Goal: Task Accomplishment & Management: Use online tool/utility

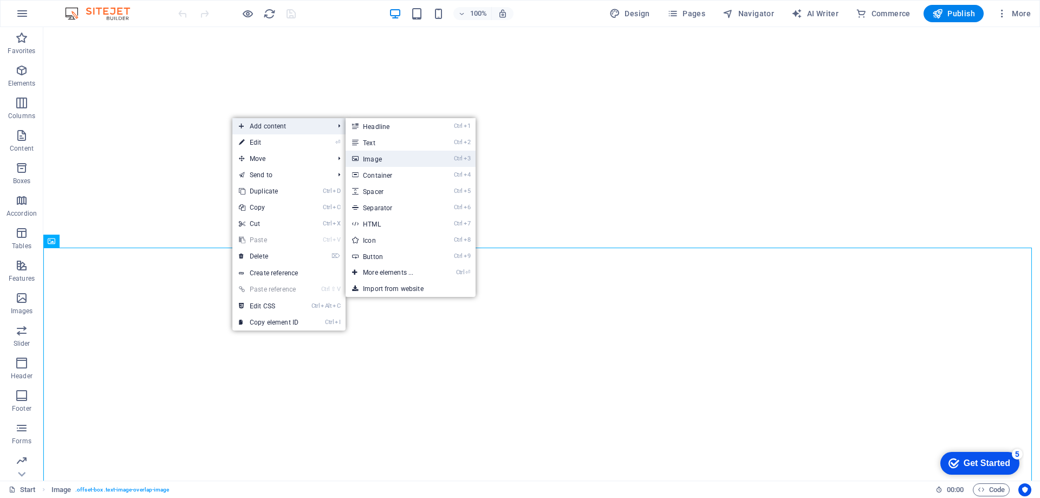
click at [401, 154] on link "Ctrl 3 Image" at bounding box center [390, 159] width 89 height 16
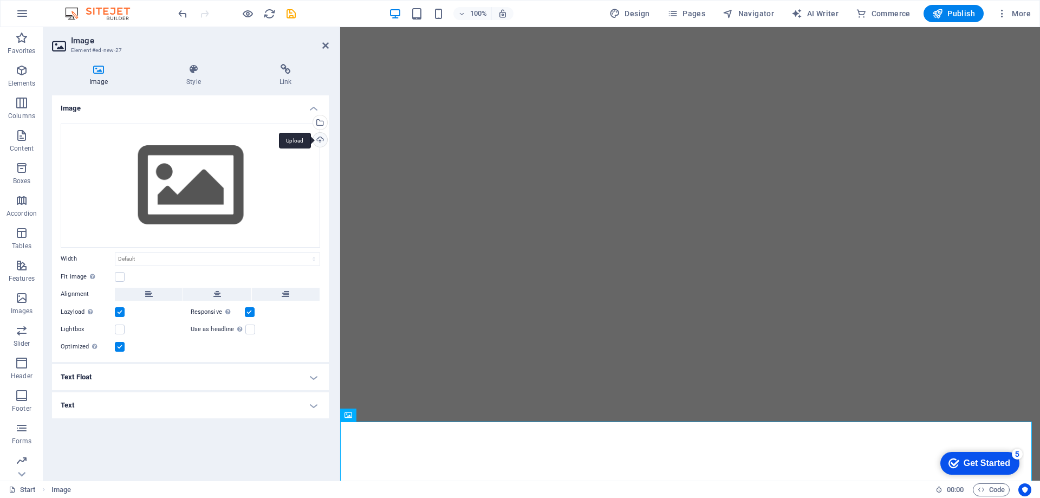
click at [319, 144] on div "Upload" at bounding box center [319, 141] width 16 height 16
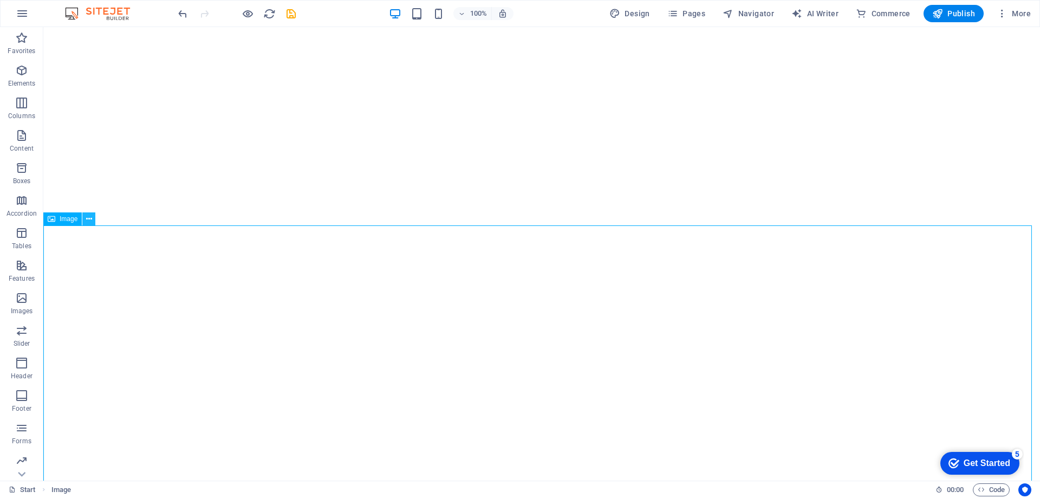
click at [83, 220] on button at bounding box center [88, 218] width 13 height 13
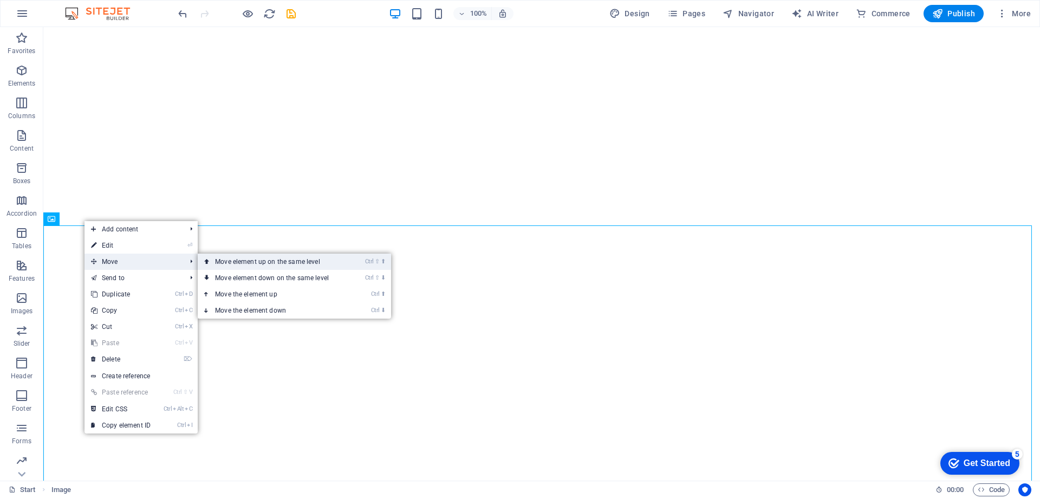
click at [223, 260] on link "Ctrl ⇧ ⬆ Move element up on the same level" at bounding box center [274, 261] width 153 height 16
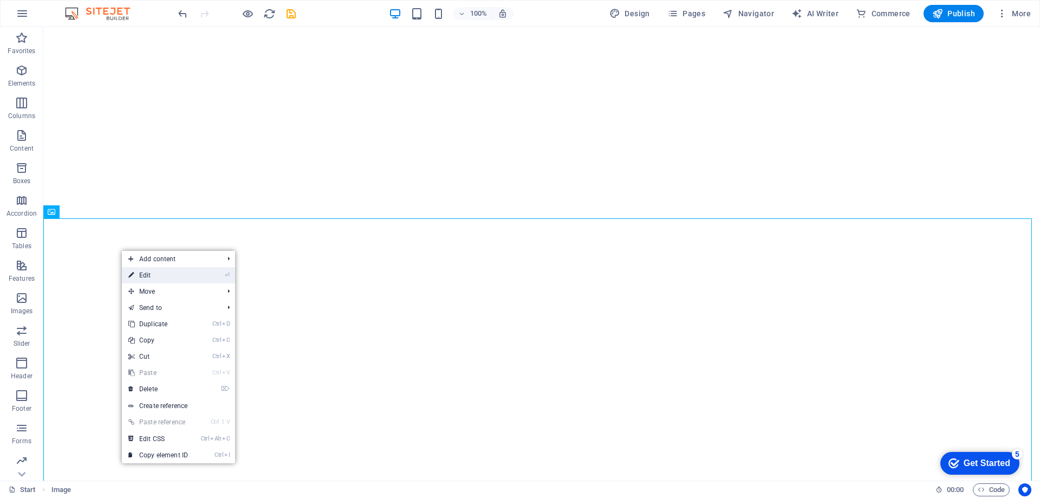
click at [163, 275] on link "⏎ Edit" at bounding box center [158, 275] width 73 height 16
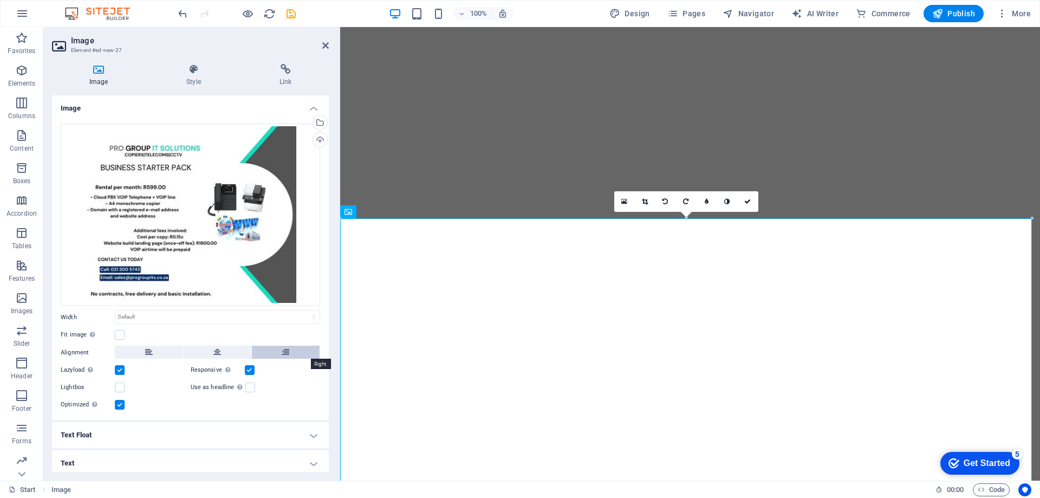
click at [266, 349] on button at bounding box center [286, 352] width 68 height 13
click at [152, 320] on select "Default auto px rem % em vh vw" at bounding box center [217, 316] width 204 height 13
click at [115, 310] on select "Default auto px rem % em vh vw" at bounding box center [217, 316] width 204 height 13
click at [185, 320] on select "Default auto px rem % em vh vw" at bounding box center [217, 316] width 204 height 13
select select "%"
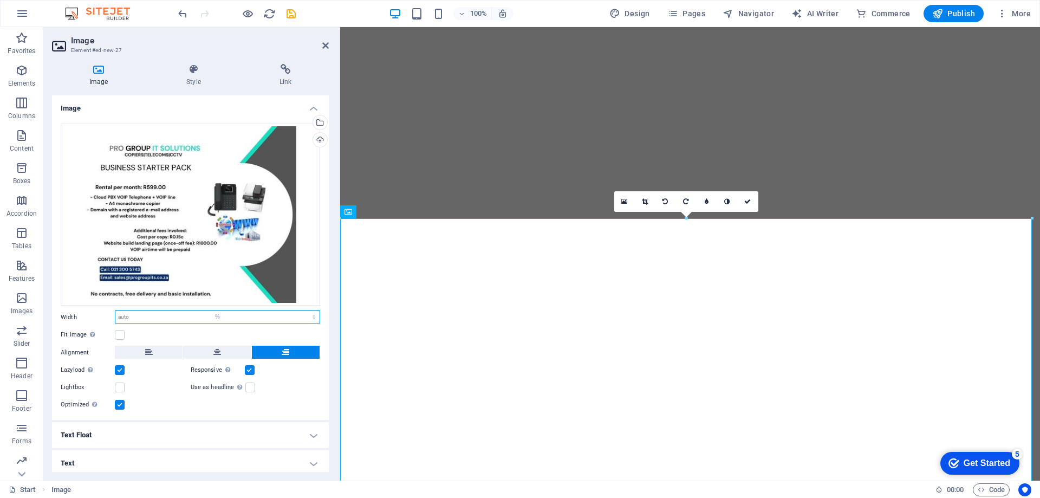
click at [302, 310] on select "Default auto px rem % em vh vw" at bounding box center [217, 316] width 204 height 13
click at [156, 319] on input "100" at bounding box center [217, 316] width 204 height 13
type input "1"
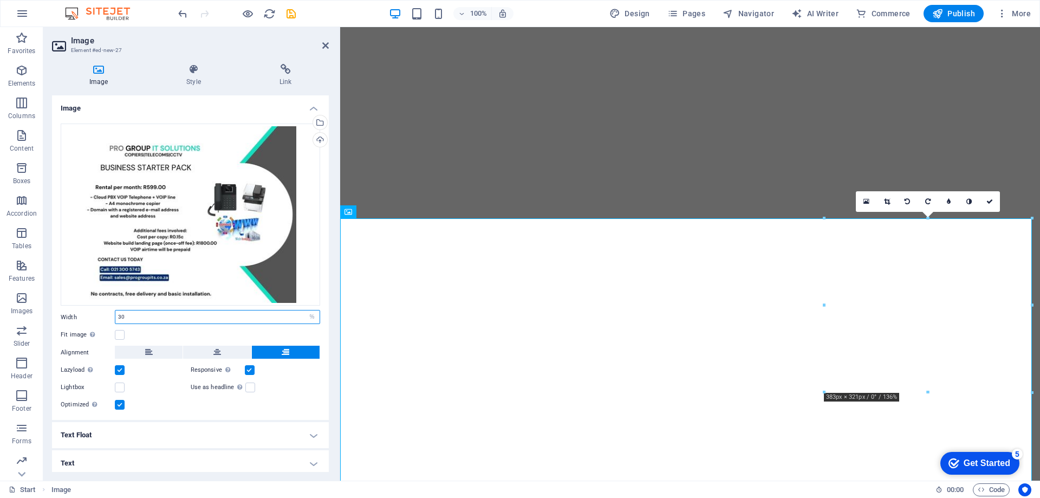
type input "30"
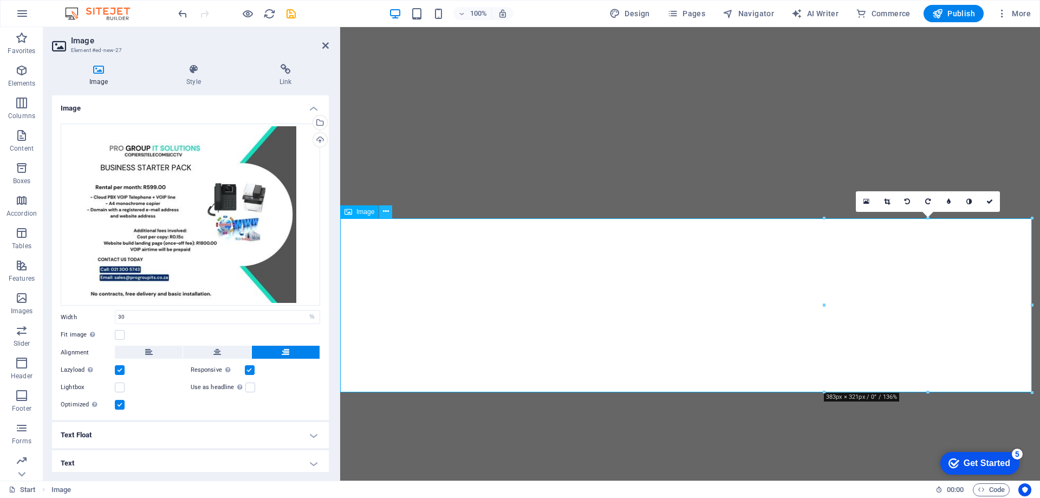
click at [388, 211] on icon at bounding box center [386, 211] width 6 height 11
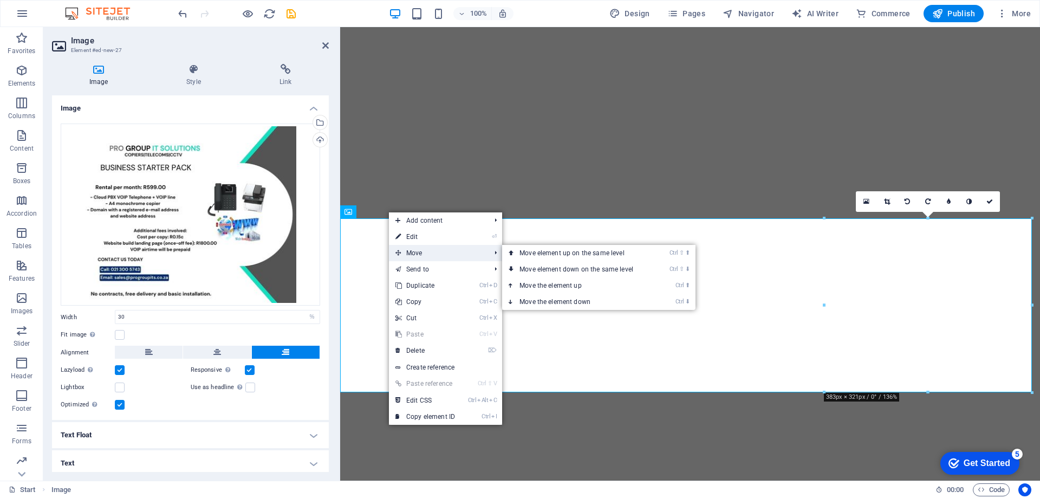
click at [418, 248] on span "Move" at bounding box center [437, 253] width 97 height 16
click at [565, 297] on link "Ctrl ⬇ Move the element down" at bounding box center [578, 302] width 153 height 16
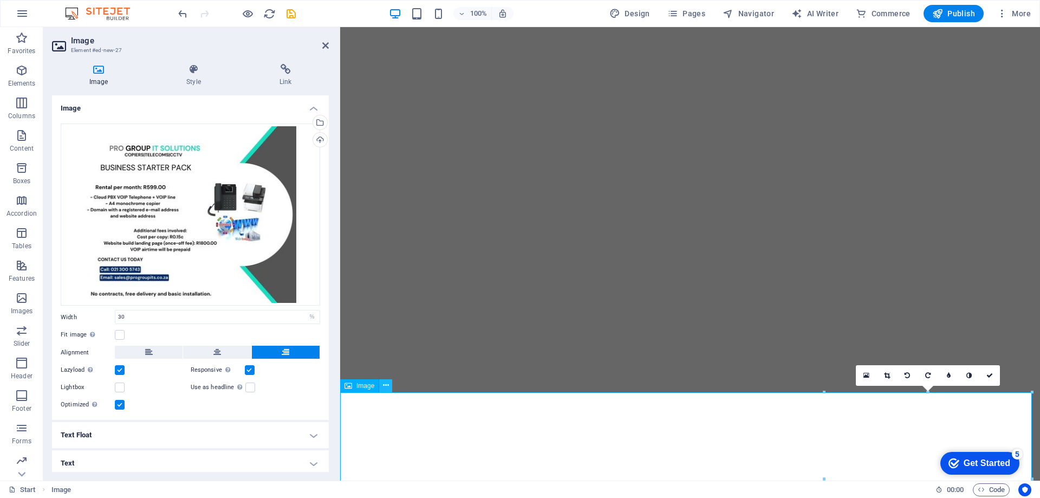
click at [385, 388] on icon at bounding box center [386, 385] width 6 height 11
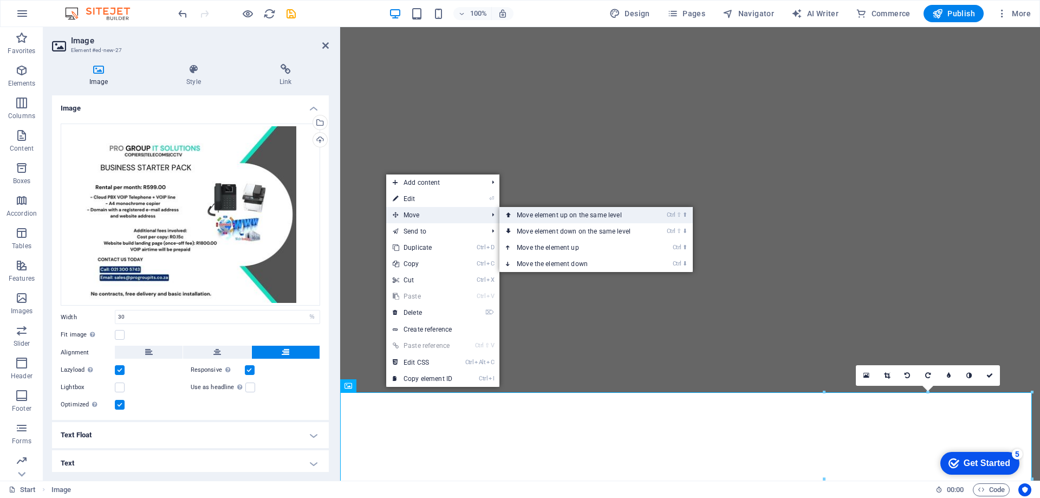
click at [549, 219] on link "Ctrl ⇧ ⬆ Move element up on the same level" at bounding box center [575, 215] width 153 height 16
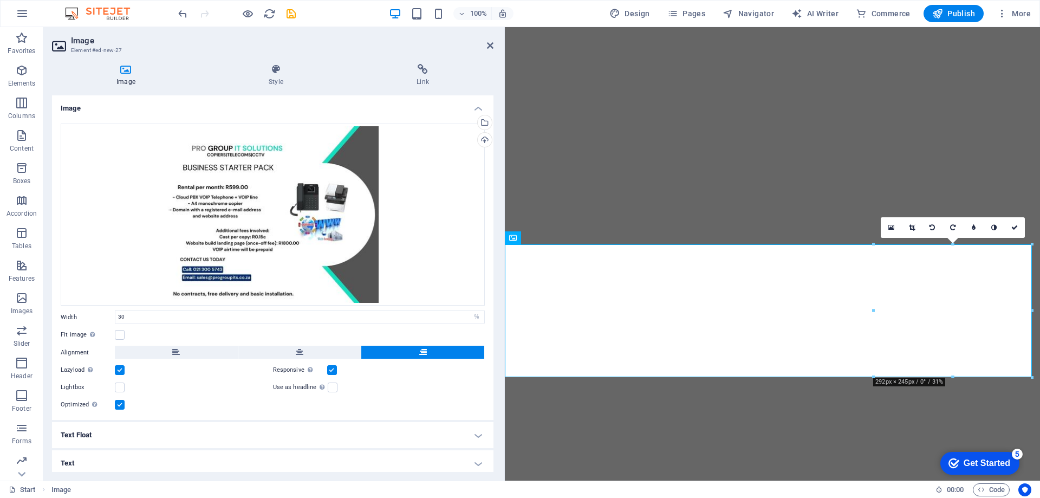
drag, startPoint x: 338, startPoint y: 272, endPoint x: 506, endPoint y: 291, distance: 168.4
click at [506, 291] on div "Image Element #ed-new-27 Image Style Link Image Drag files here, click to choos…" at bounding box center [541, 253] width 996 height 453
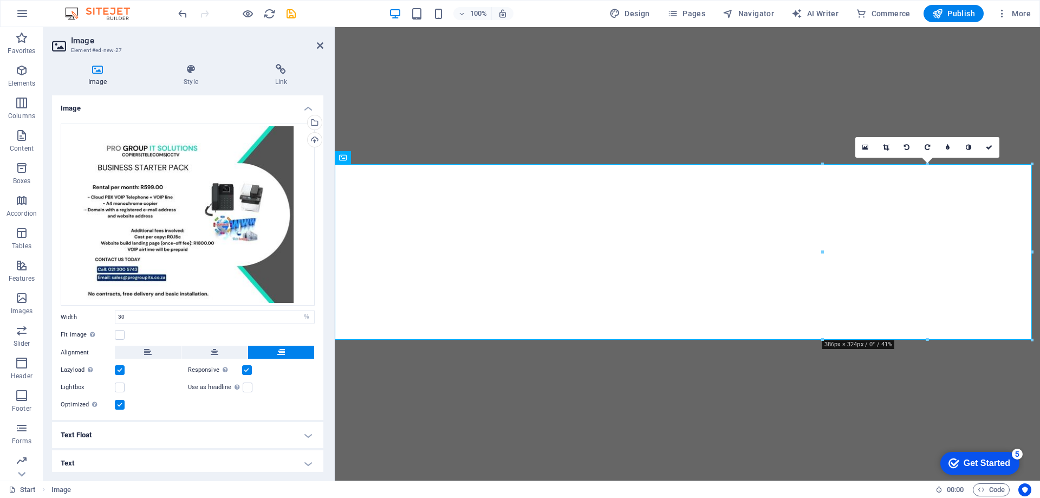
drag, startPoint x: 504, startPoint y: 238, endPoint x: 336, endPoint y: 251, distance: 167.8
click at [336, 251] on div "Image Element #ed-new-27 Image Style Link Image Drag files here, click to choos…" at bounding box center [541, 253] width 996 height 453
click at [252, 12] on icon "button" at bounding box center [248, 14] width 12 height 12
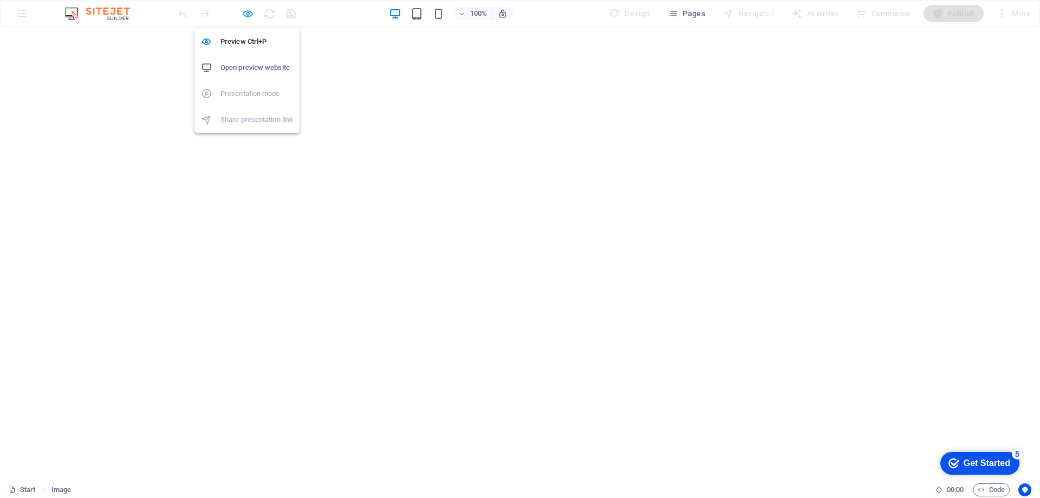
click at [250, 15] on icon "button" at bounding box center [248, 14] width 12 height 12
select select "%"
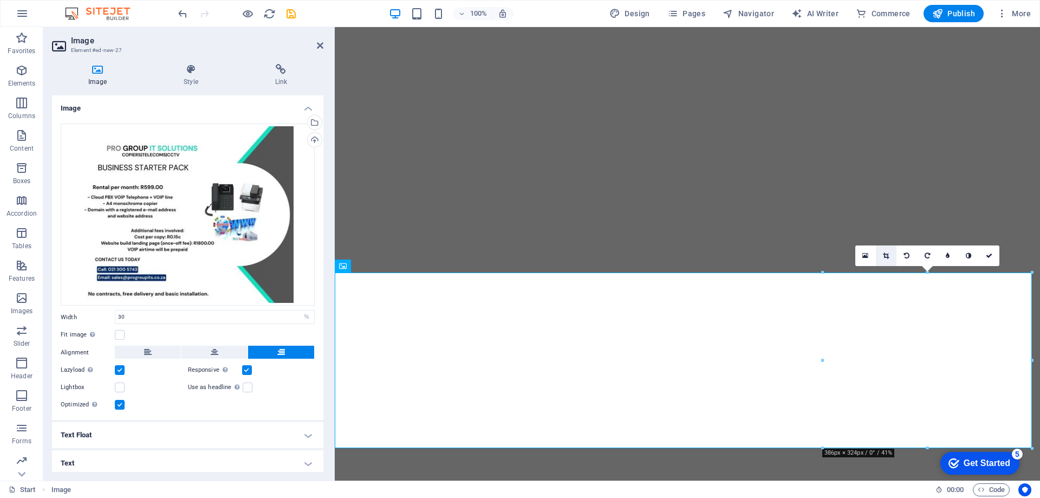
click at [889, 256] on link at bounding box center [886, 255] width 21 height 21
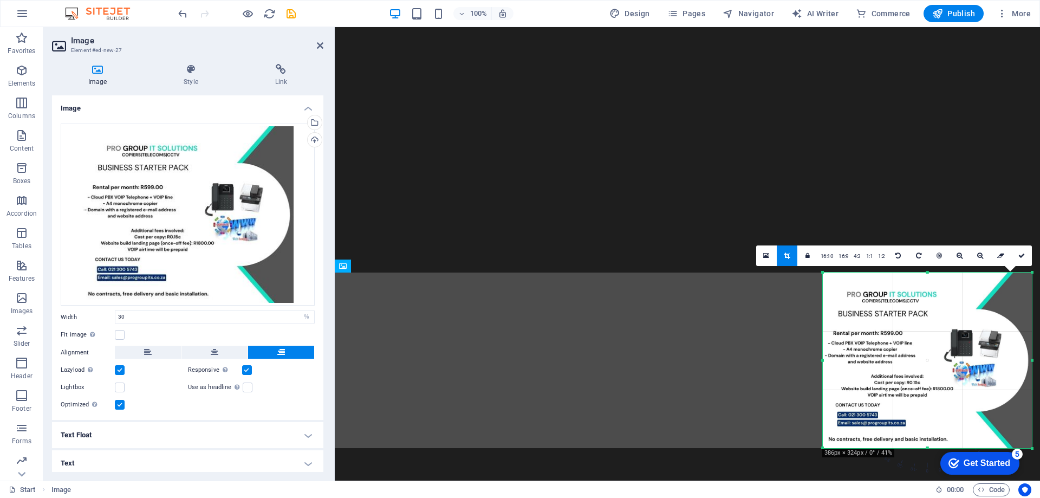
click at [789, 254] on icon at bounding box center [787, 255] width 6 height 6
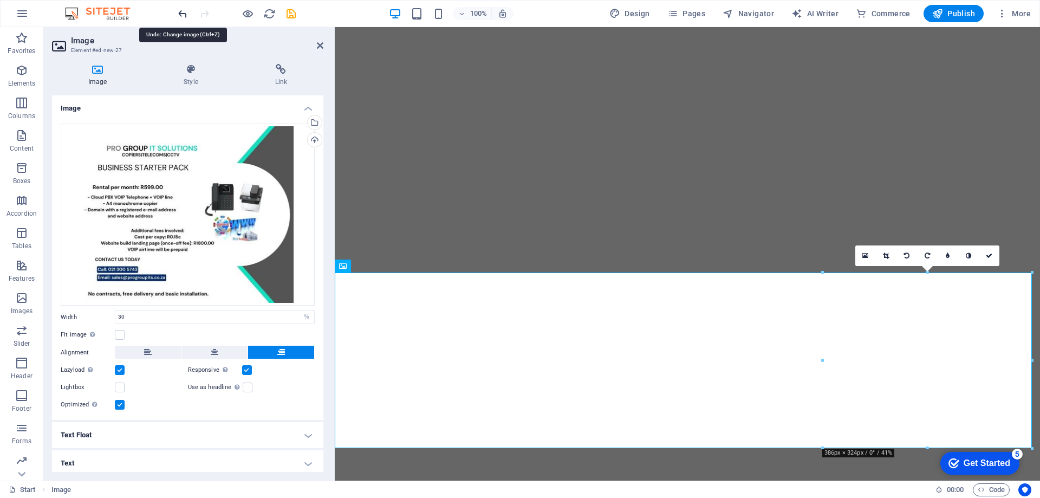
click at [186, 14] on icon "undo" at bounding box center [183, 14] width 12 height 12
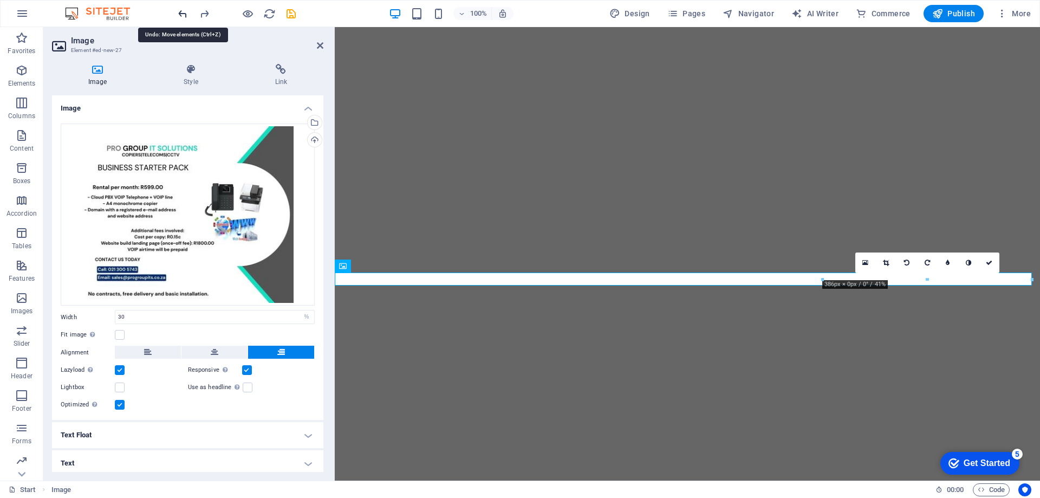
click at [186, 14] on icon "undo" at bounding box center [183, 14] width 12 height 12
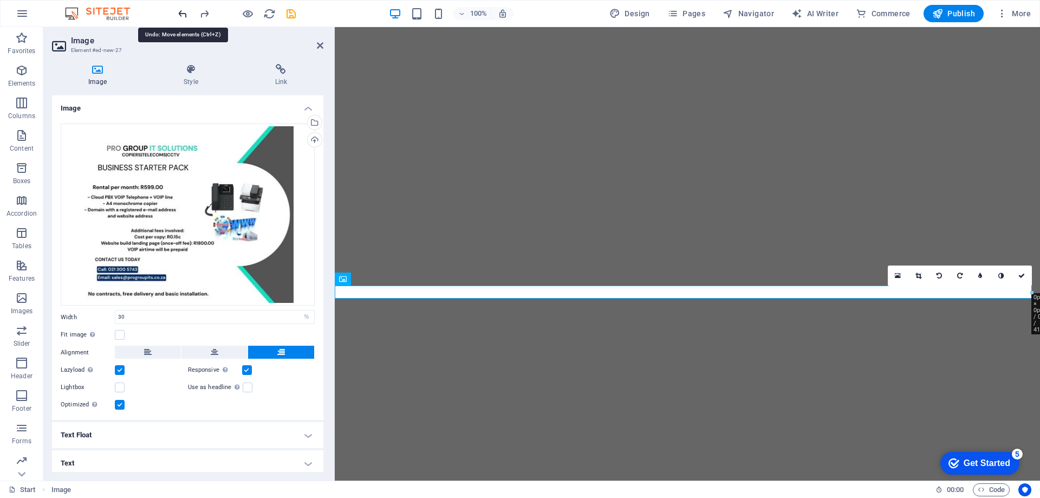
click at [188, 13] on icon "undo" at bounding box center [183, 14] width 12 height 12
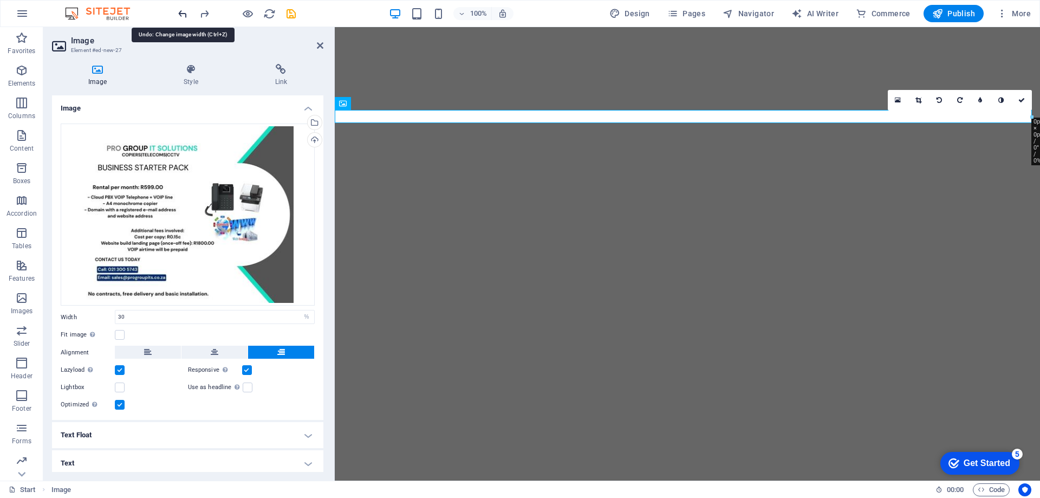
click at [185, 13] on icon "undo" at bounding box center [183, 14] width 12 height 12
type input "100"
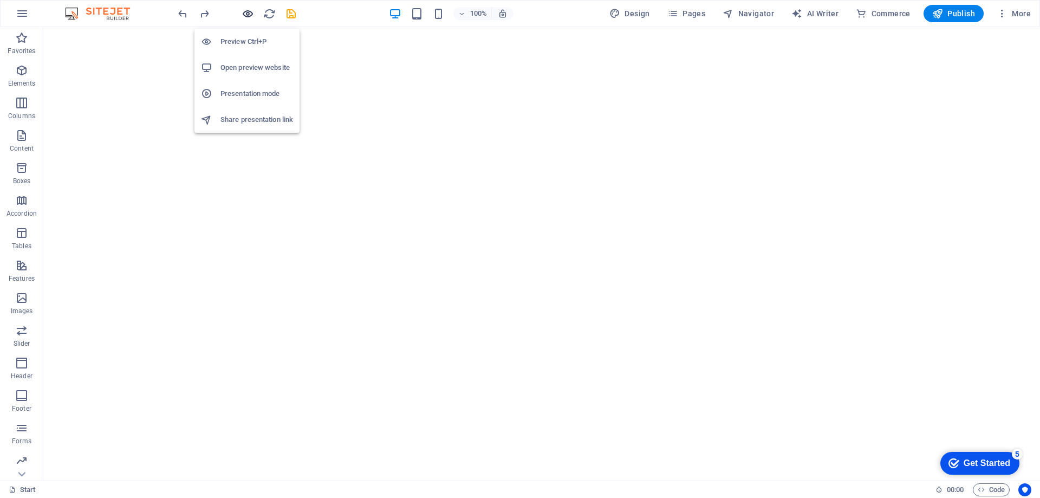
click at [247, 18] on icon "button" at bounding box center [248, 14] width 12 height 12
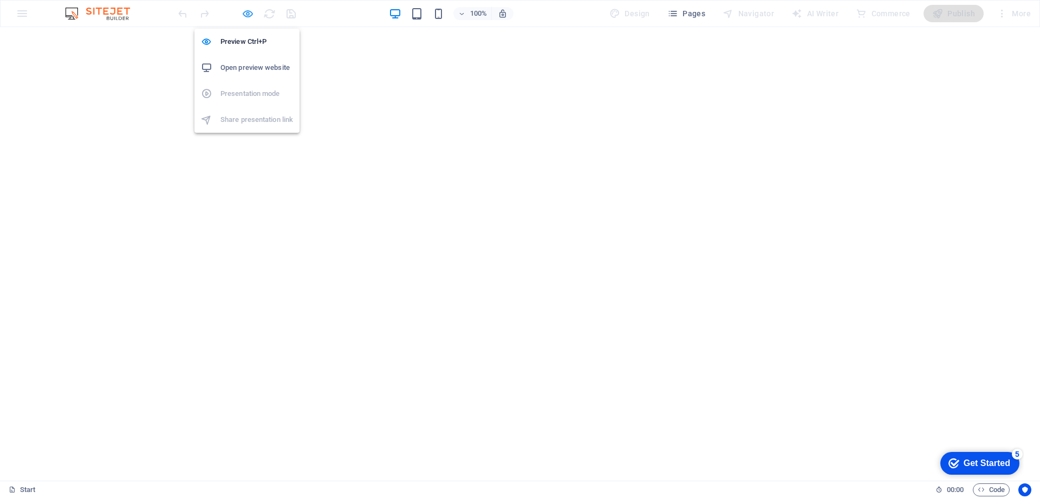
click at [248, 17] on icon "button" at bounding box center [248, 14] width 12 height 12
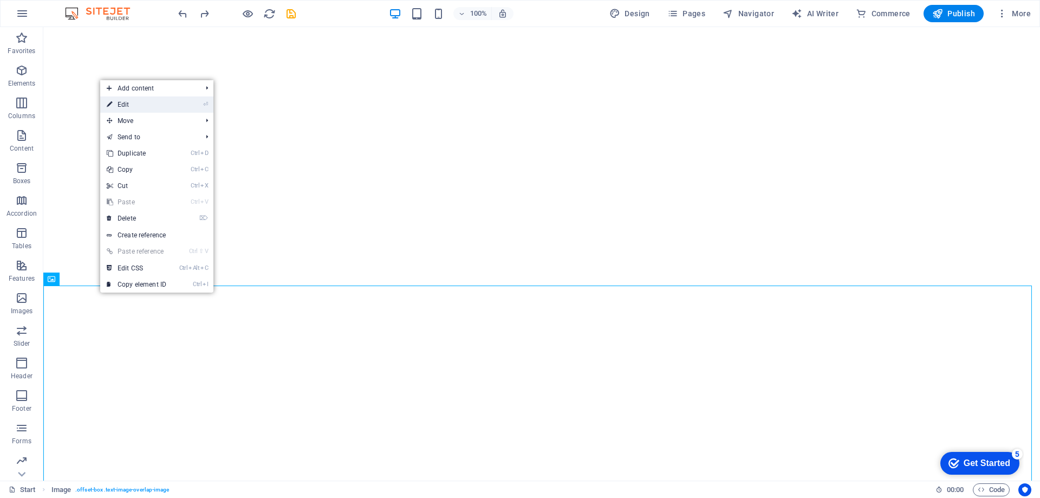
click at [166, 108] on link "⏎ Edit" at bounding box center [136, 104] width 73 height 16
select select "%"
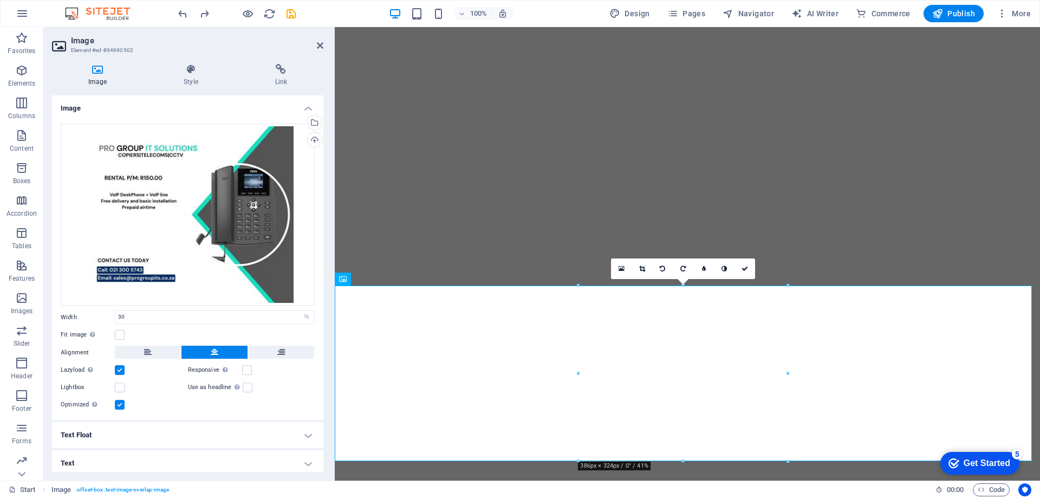
scroll to position [4, 0]
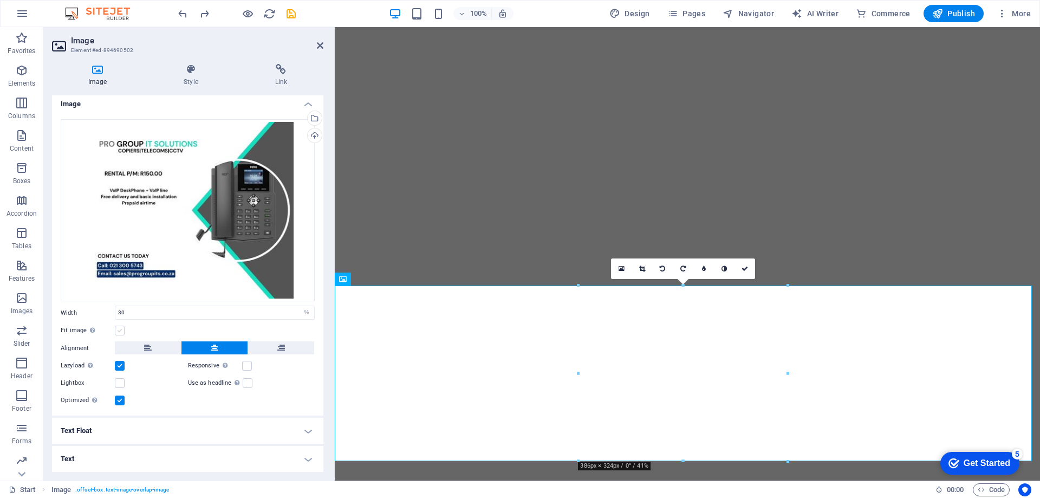
click at [122, 332] on label at bounding box center [120, 330] width 10 height 10
click at [0, 0] on input "Fit image Automatically fit image to a fixed width and height" at bounding box center [0, 0] width 0 height 0
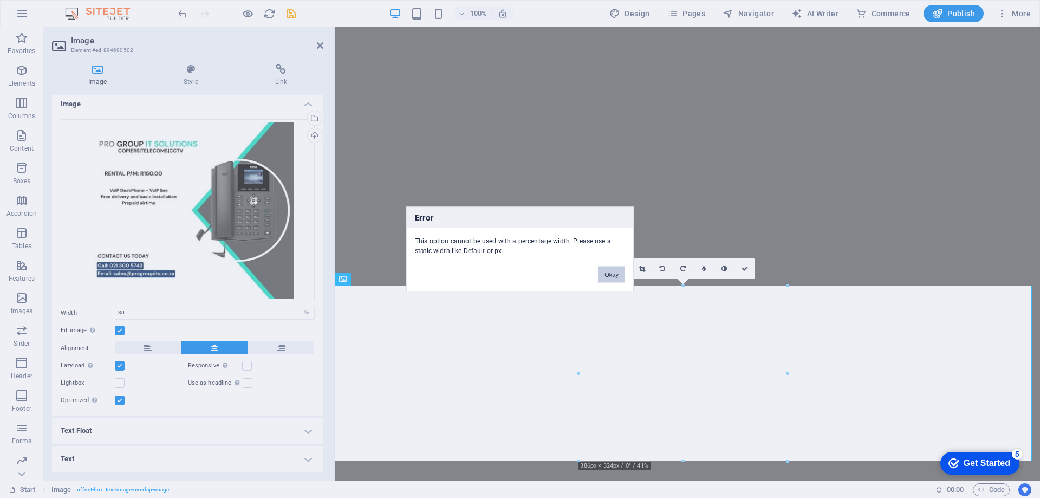
click at [606, 274] on button "Okay" at bounding box center [611, 274] width 27 height 16
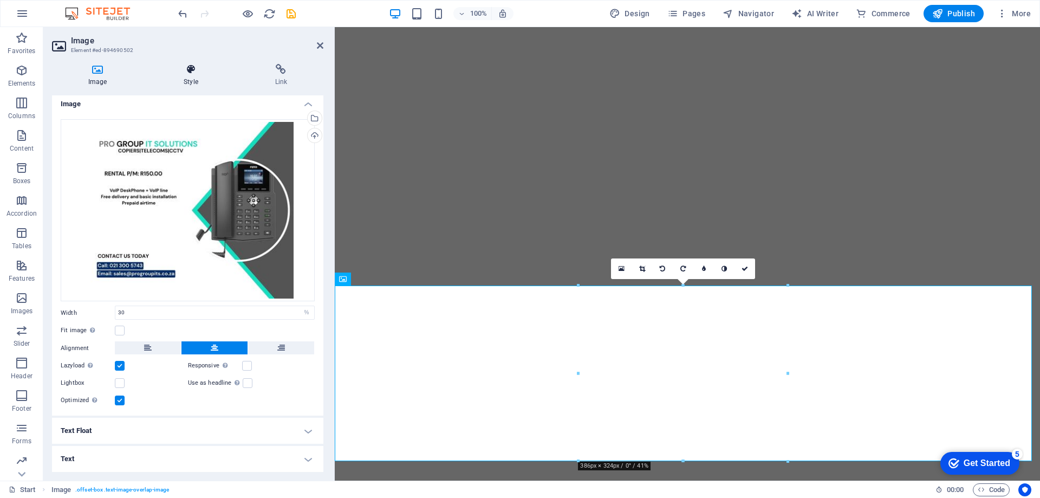
click at [194, 84] on h4 "Style" at bounding box center [192, 75] width 91 height 23
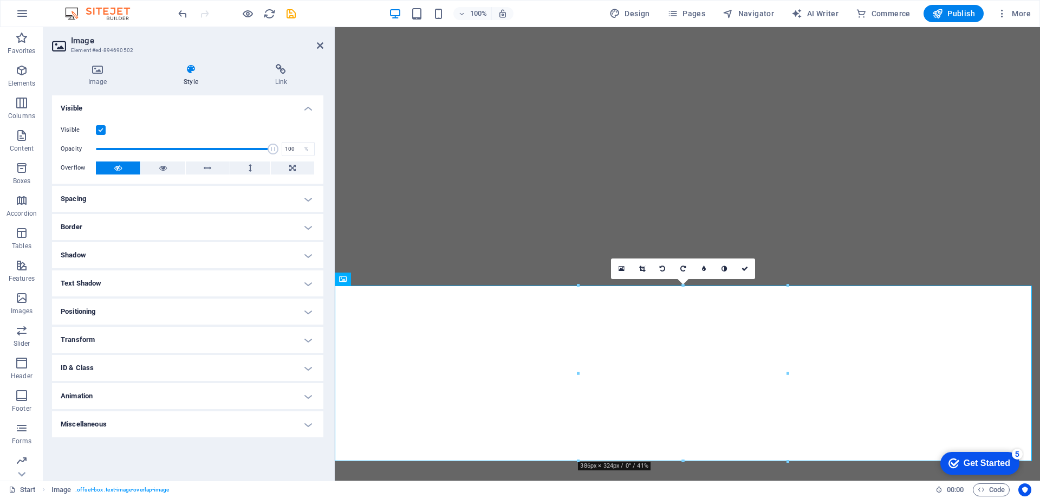
click at [178, 199] on h4 "Spacing" at bounding box center [187, 199] width 271 height 26
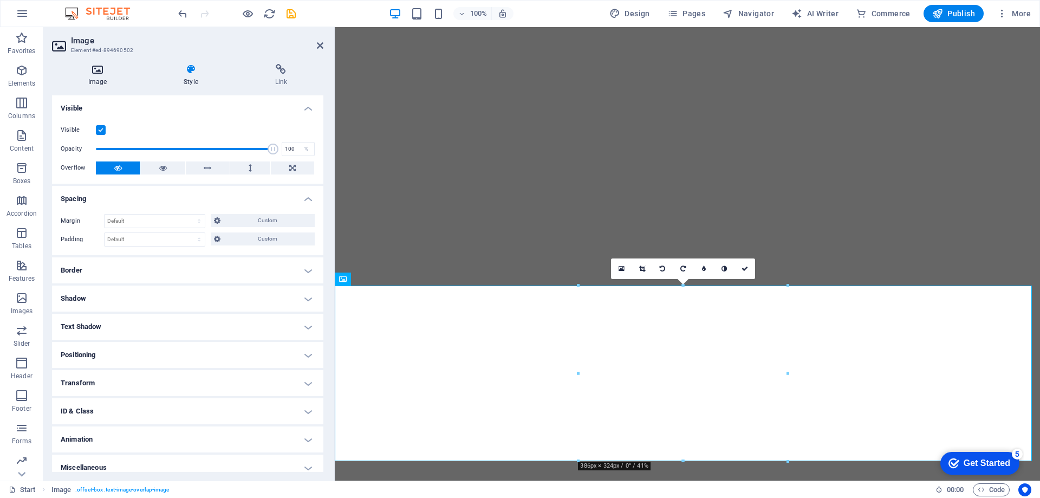
click at [103, 81] on h4 "Image" at bounding box center [99, 75] width 95 height 23
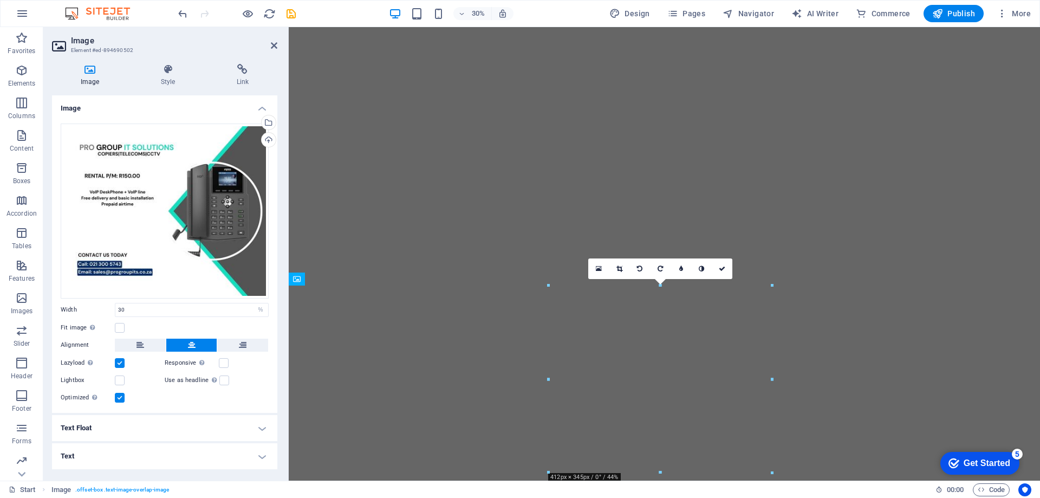
scroll to position [0, 0]
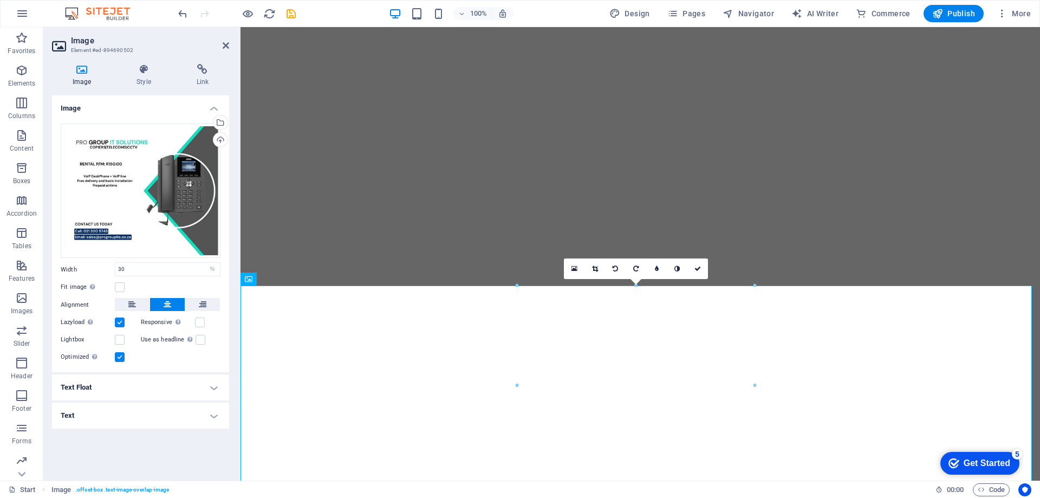
click at [225, 449] on div "Image Drag files here, click to choose files or select files from Files or our …" at bounding box center [140, 283] width 177 height 376
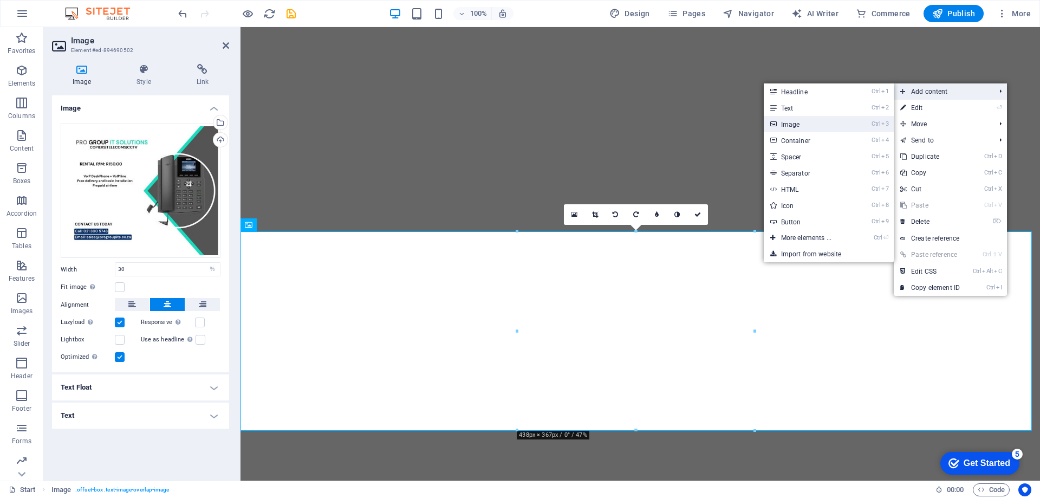
click at [831, 123] on link "Ctrl 3 Image" at bounding box center [808, 124] width 89 height 16
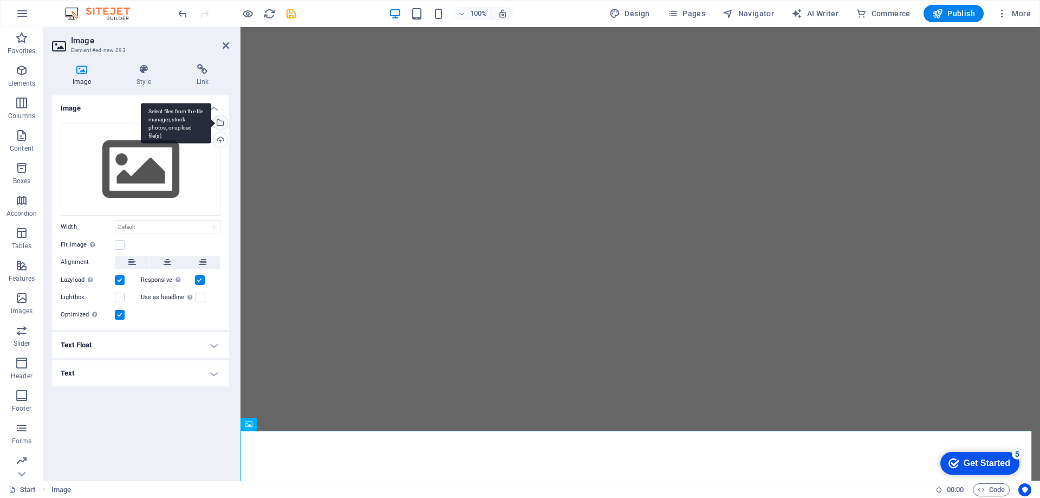
click at [223, 125] on div "Select files from the file manager, stock photos, or upload file(s)" at bounding box center [219, 123] width 16 height 16
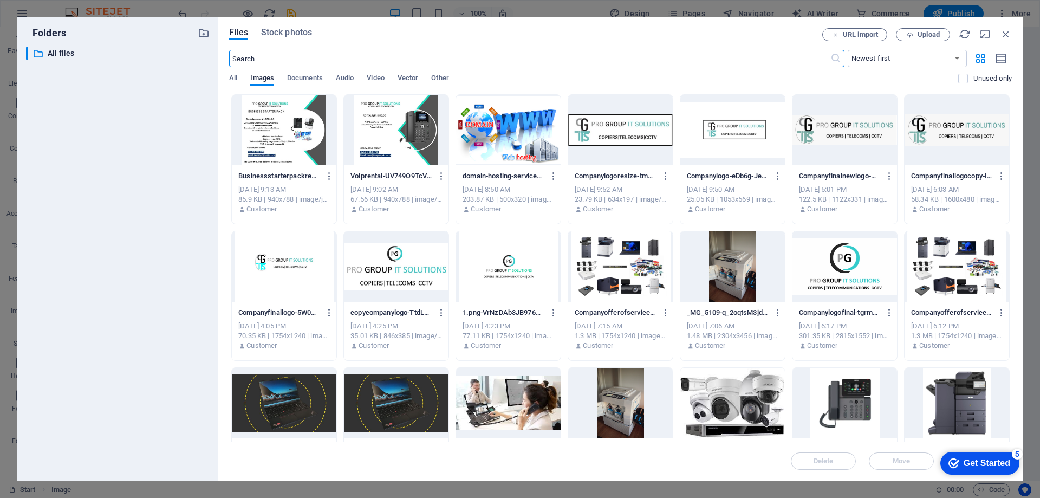
click at [300, 141] on div at bounding box center [284, 130] width 105 height 70
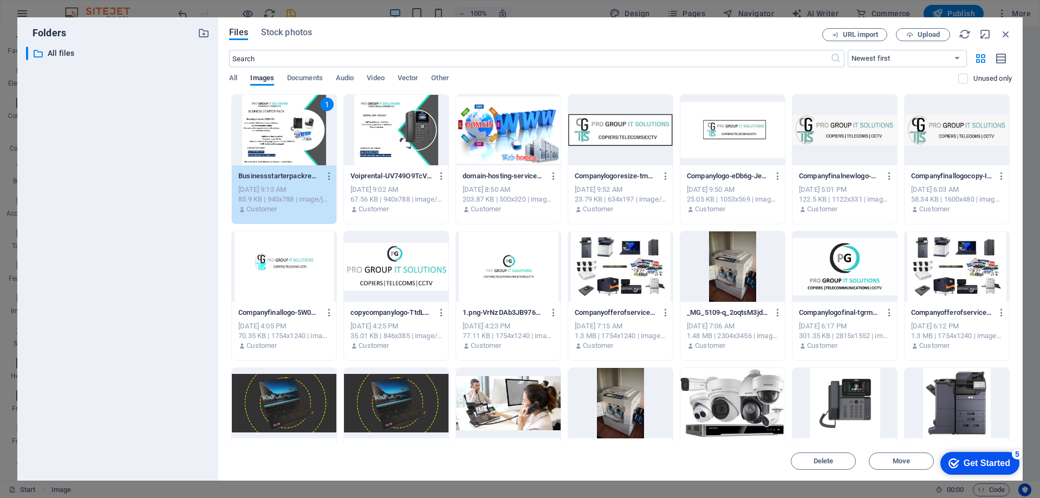
drag, startPoint x: 789, startPoint y: 40, endPoint x: 690, endPoint y: 23, distance: 100.6
click at [690, 23] on div "Files Stock photos URL import Upload ​ Newest first Oldest first Name (A-Z) Nam…" at bounding box center [620, 248] width 804 height 463
click at [988, 462] on div "Get Started" at bounding box center [986, 463] width 47 height 10
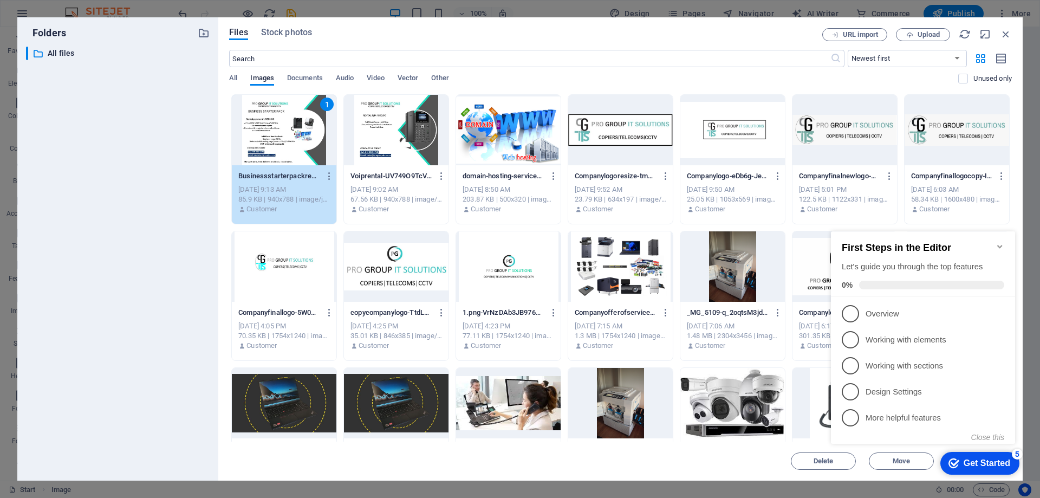
click at [760, 460] on div "Delete Move Insert" at bounding box center [620, 455] width 783 height 28
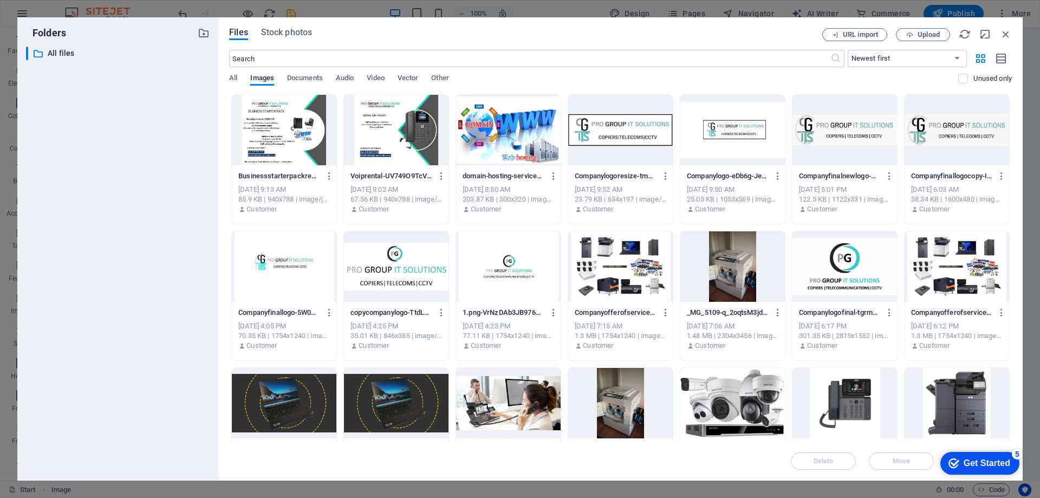
click at [1017, 452] on div "5" at bounding box center [1017, 453] width 11 height 11
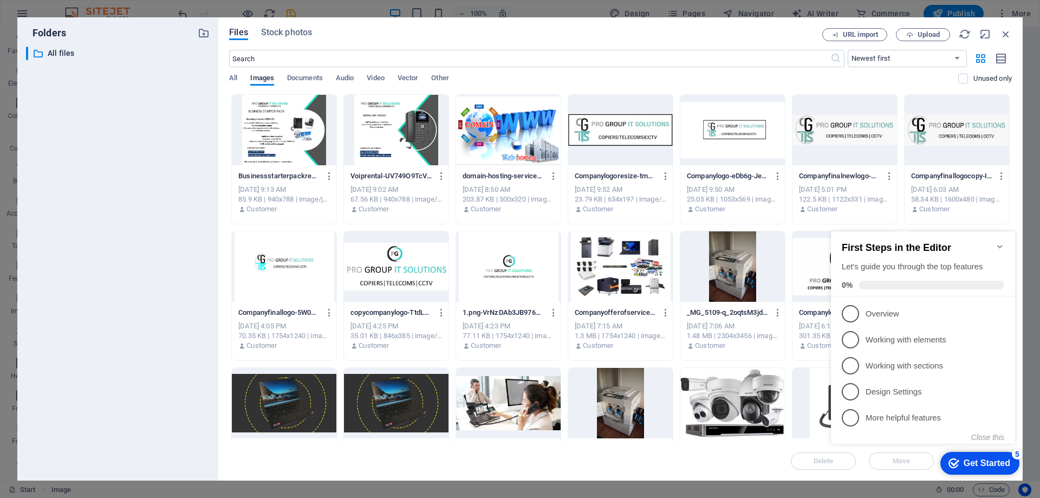
click at [732, 465] on div "Delete Move Insert" at bounding box center [620, 455] width 783 height 28
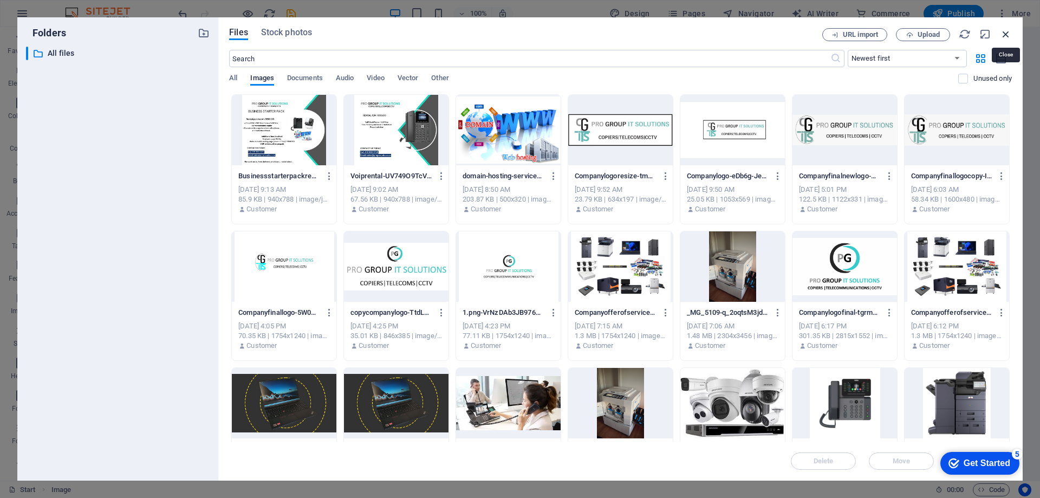
click at [1003, 34] on icon "button" at bounding box center [1006, 34] width 12 height 12
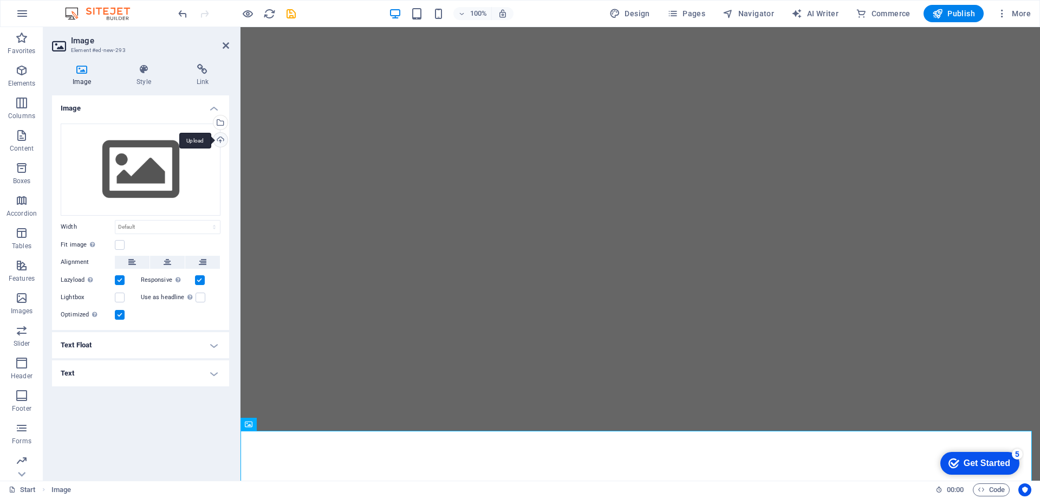
click at [220, 139] on div "Upload" at bounding box center [219, 141] width 16 height 16
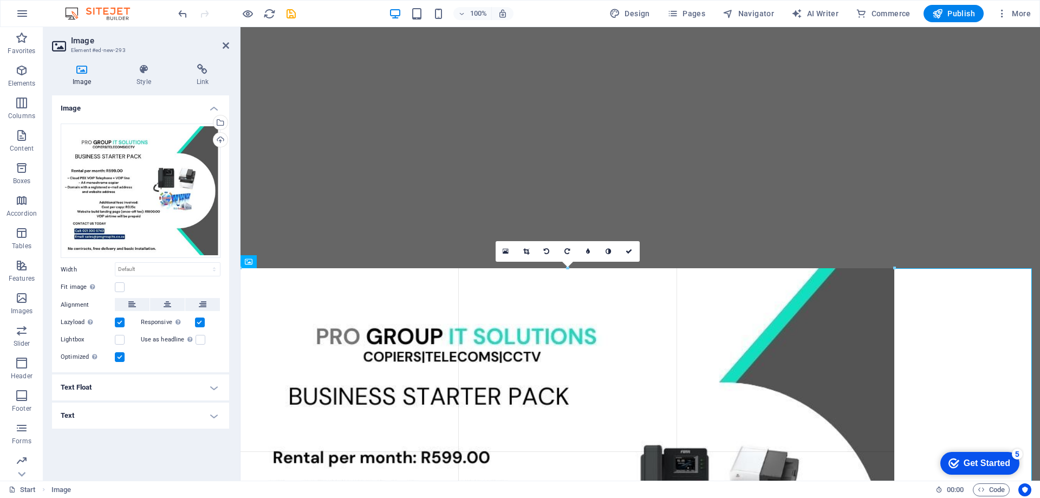
drag, startPoint x: 1033, startPoint y: 269, endPoint x: 385, endPoint y: 382, distance: 658.0
type input "1207"
select select "px"
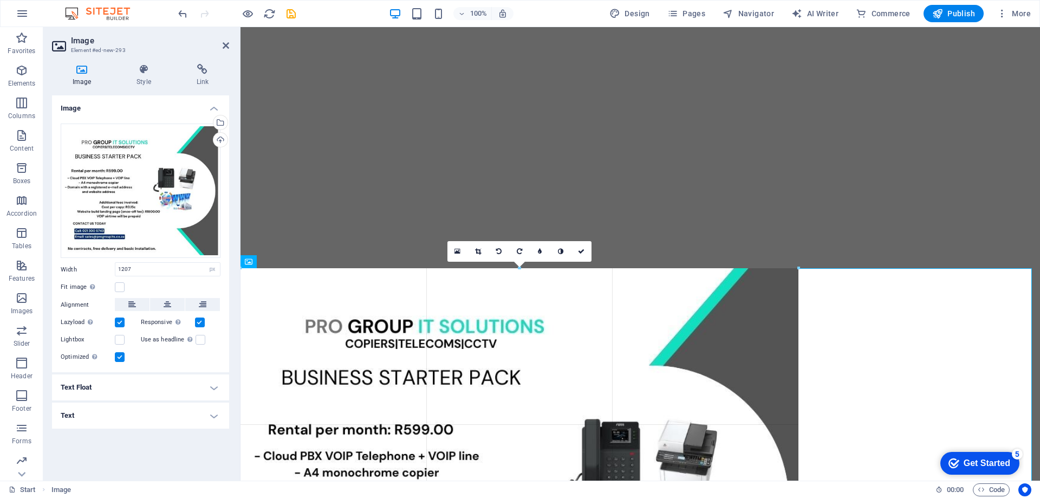
drag, startPoint x: 893, startPoint y: 269, endPoint x: 470, endPoint y: 343, distance: 429.4
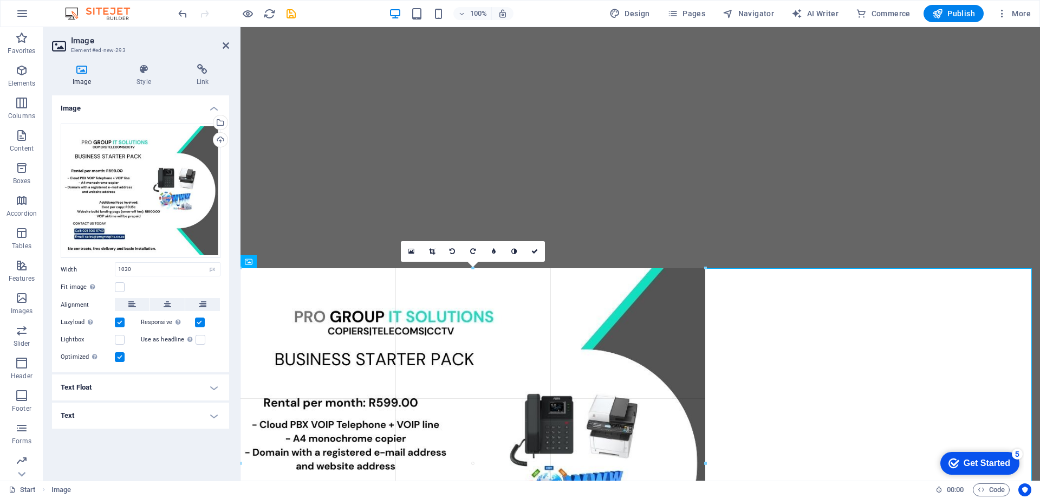
drag, startPoint x: 799, startPoint y: 268, endPoint x: 510, endPoint y: 343, distance: 298.2
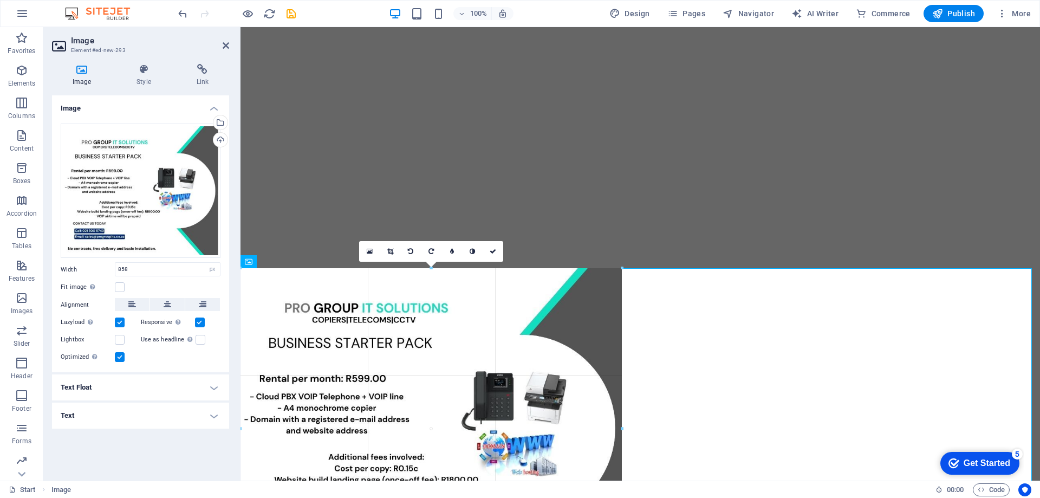
drag, startPoint x: 706, startPoint y: 268, endPoint x: 460, endPoint y: 336, distance: 254.8
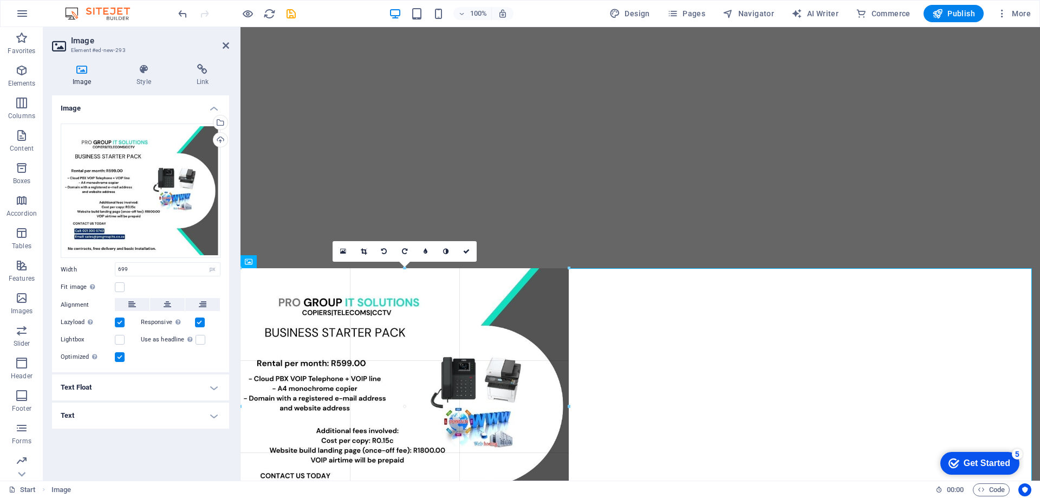
drag, startPoint x: 617, startPoint y: 269, endPoint x: 448, endPoint y: 309, distance: 173.7
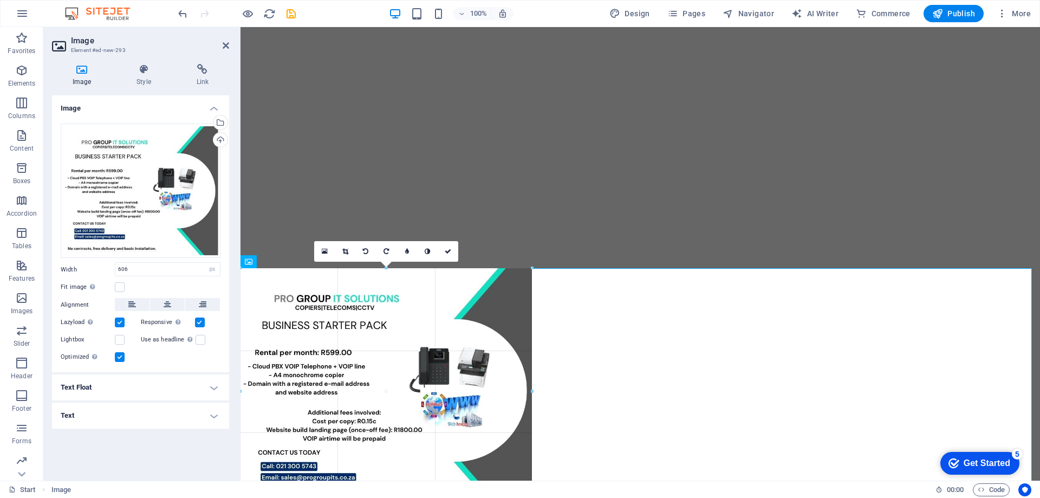
drag, startPoint x: 569, startPoint y: 269, endPoint x: 477, endPoint y: 295, distance: 96.0
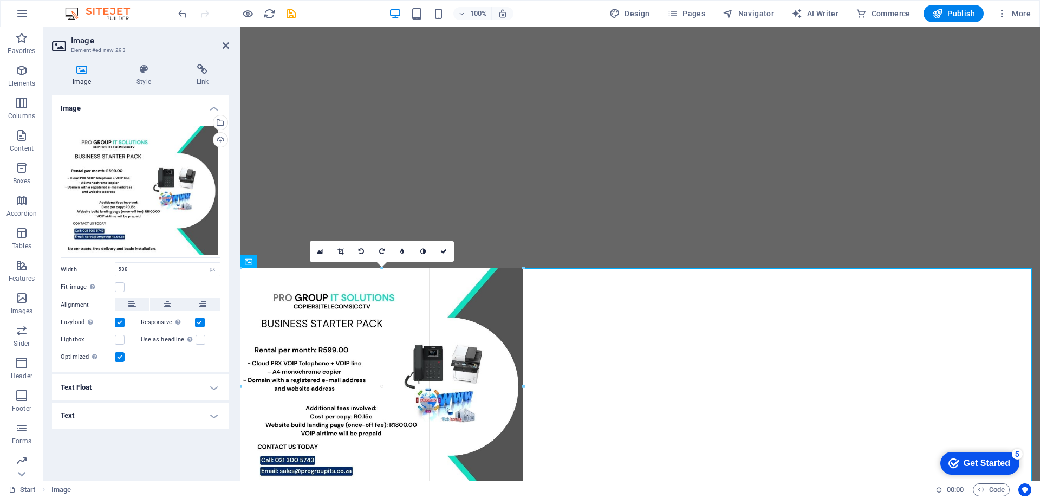
drag, startPoint x: 533, startPoint y: 269, endPoint x: 510, endPoint y: 278, distance: 24.8
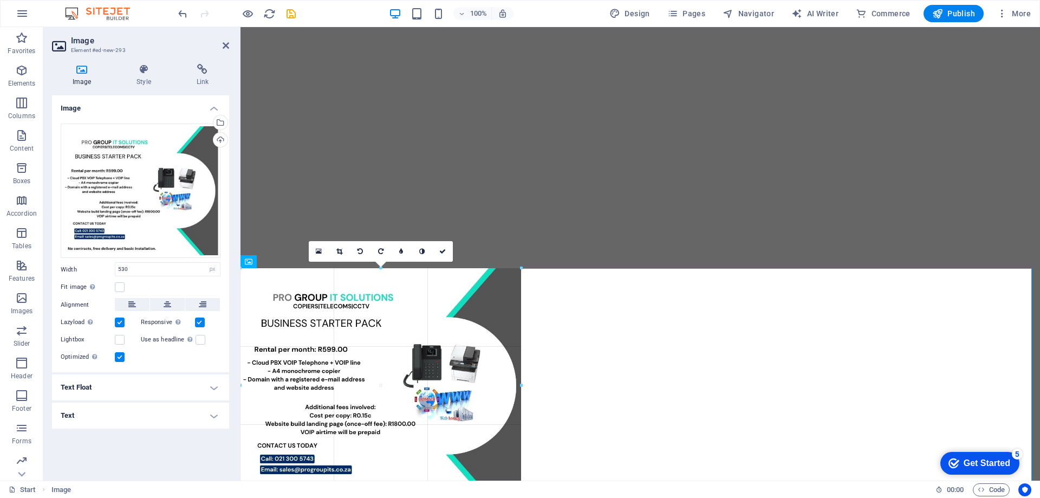
drag, startPoint x: 526, startPoint y: 269, endPoint x: 515, endPoint y: 278, distance: 13.9
type input "520"
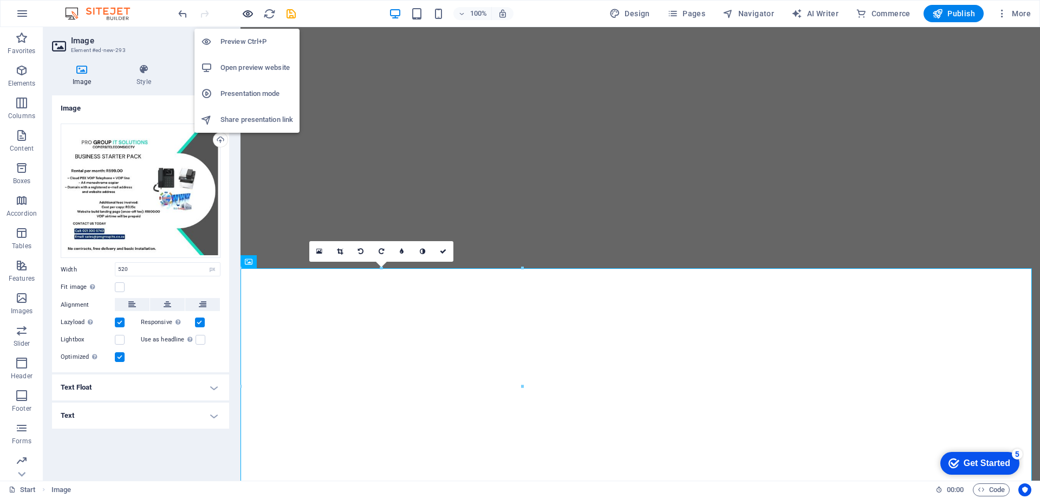
click at [249, 11] on icon "button" at bounding box center [248, 14] width 12 height 12
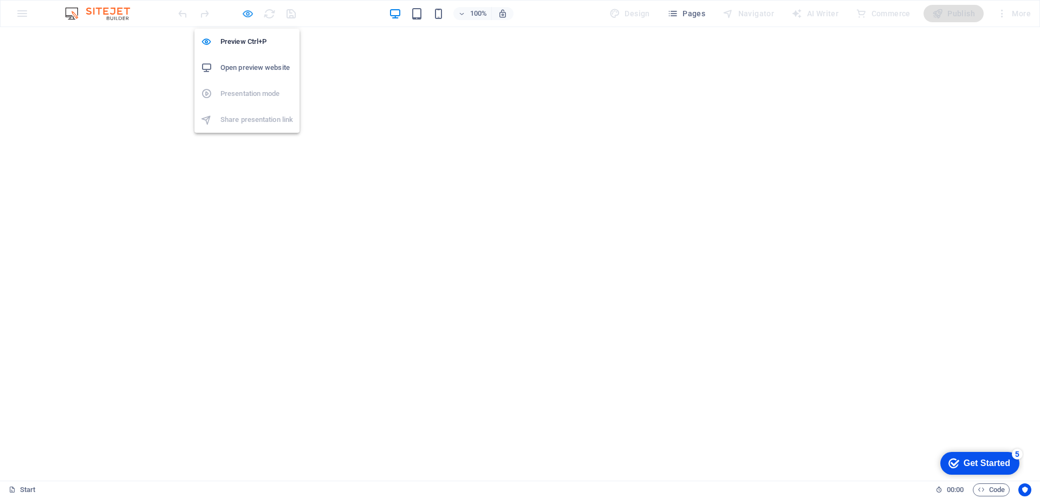
click at [251, 18] on icon "button" at bounding box center [248, 14] width 12 height 12
select select "px"
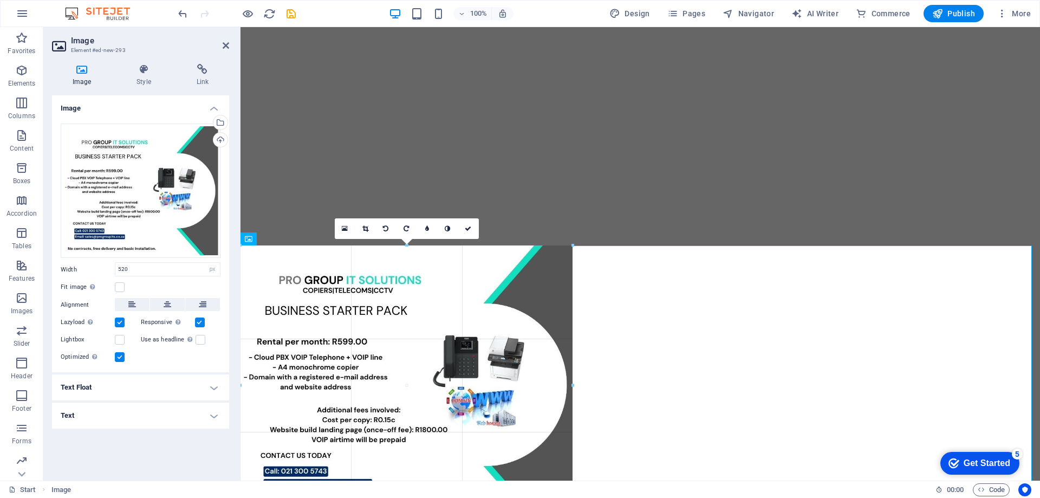
drag, startPoint x: 523, startPoint y: 244, endPoint x: 576, endPoint y: 239, distance: 53.3
type input "613"
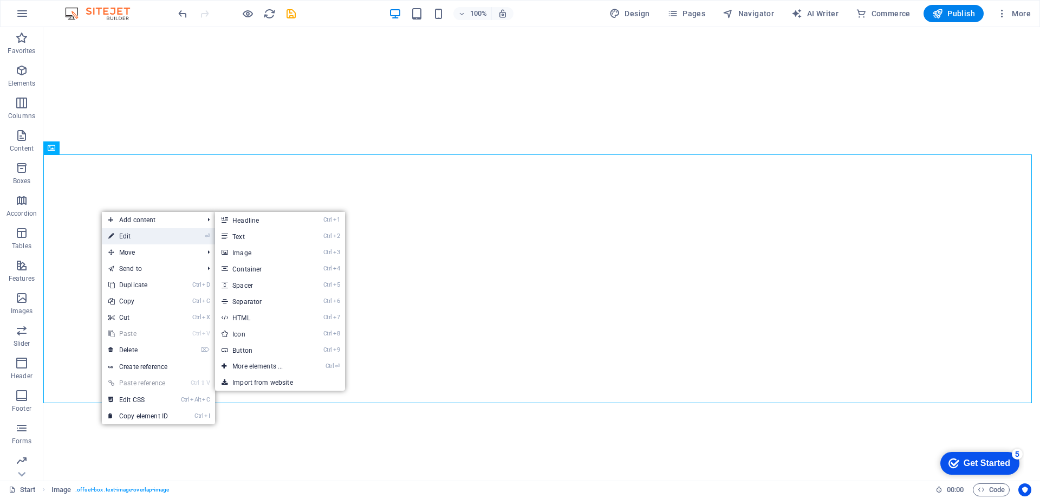
click at [122, 233] on link "⏎ Edit" at bounding box center [138, 236] width 73 height 16
select select "%"
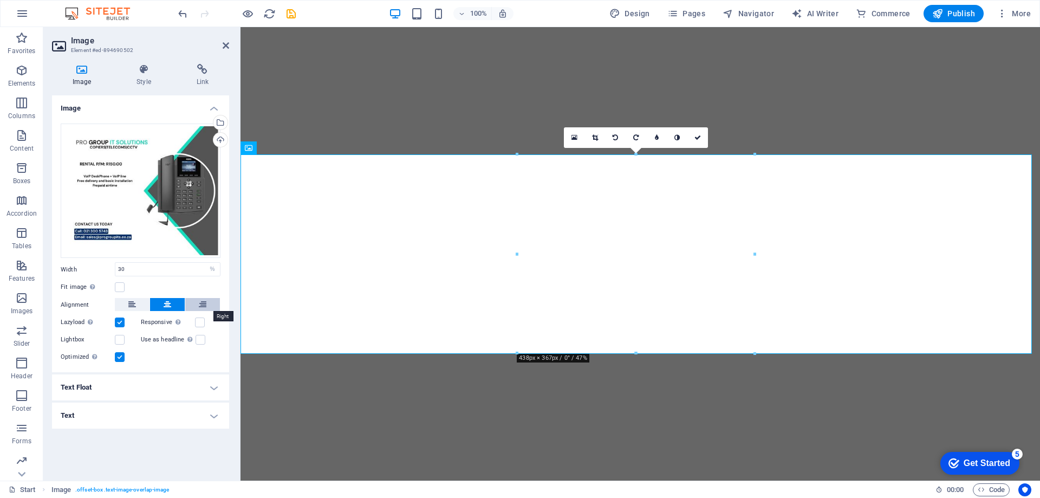
click at [211, 302] on button at bounding box center [202, 304] width 35 height 13
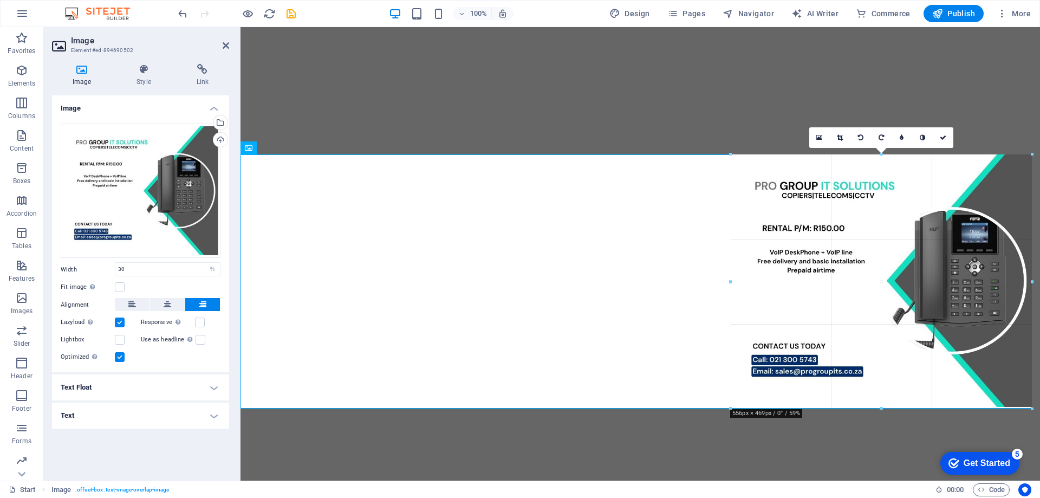
drag, startPoint x: 796, startPoint y: 154, endPoint x: 730, endPoint y: 152, distance: 66.1
type input "556"
select select "px"
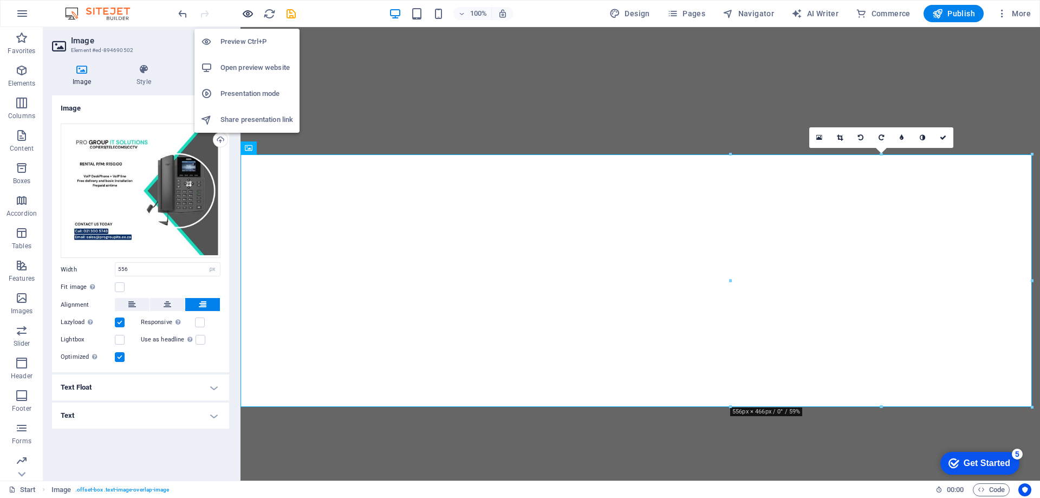
click at [251, 17] on icon "button" at bounding box center [248, 14] width 12 height 12
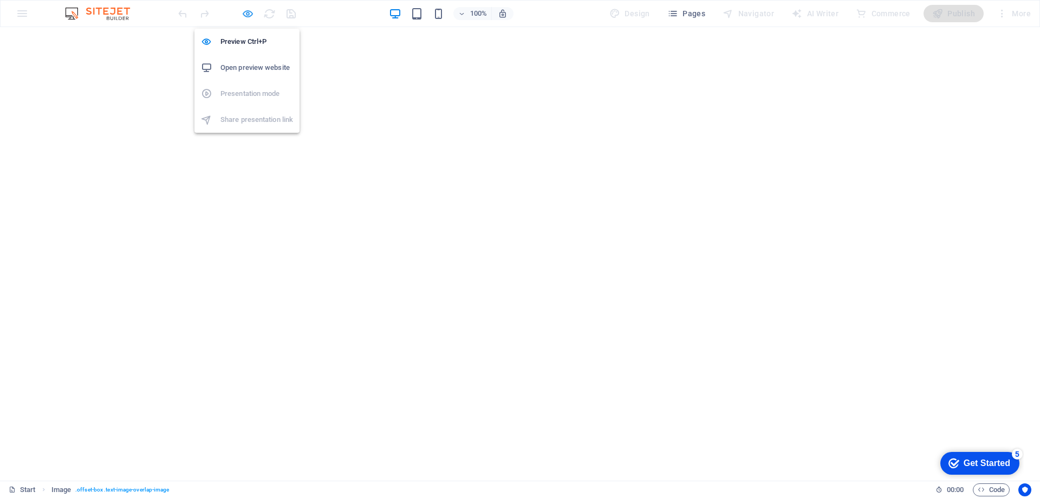
click at [250, 15] on icon "button" at bounding box center [248, 14] width 12 height 12
select select "px"
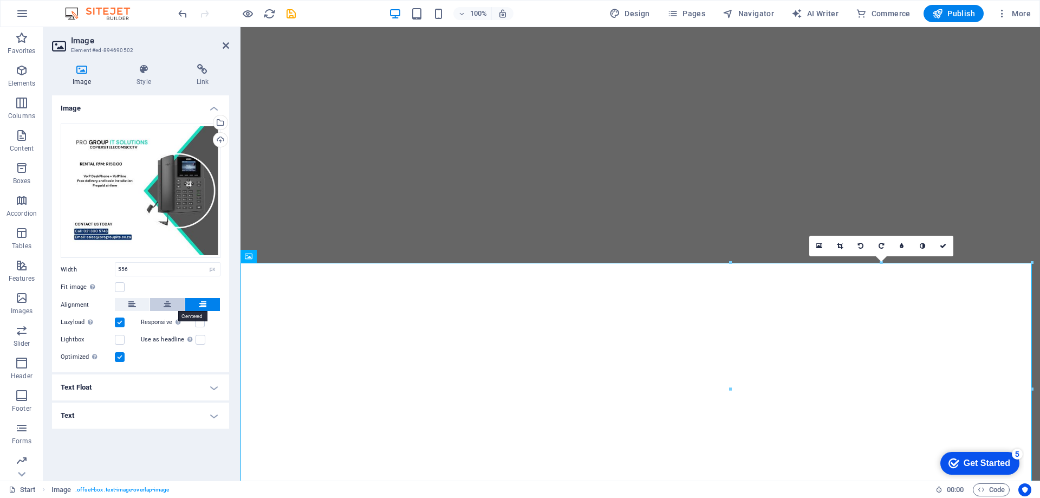
click at [178, 301] on button at bounding box center [167, 304] width 35 height 13
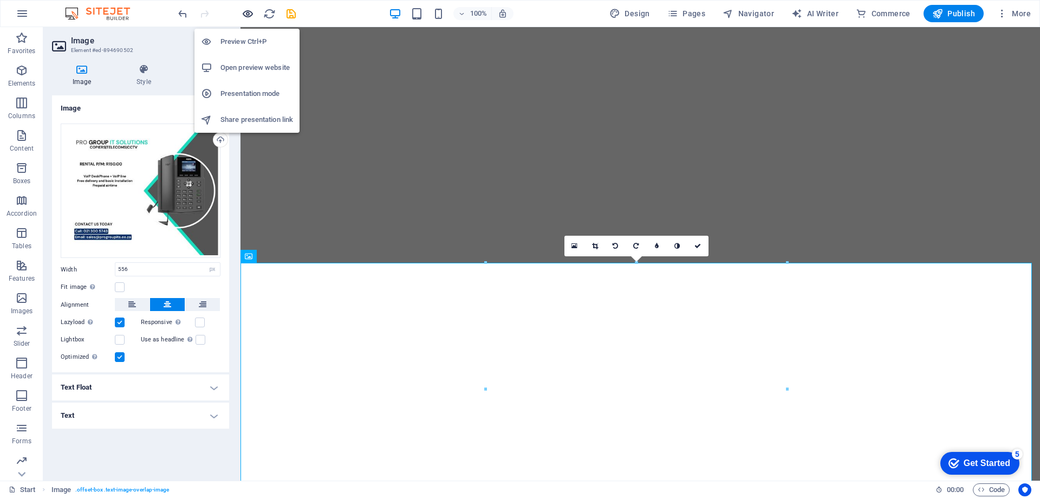
click at [243, 16] on icon "button" at bounding box center [248, 14] width 12 height 12
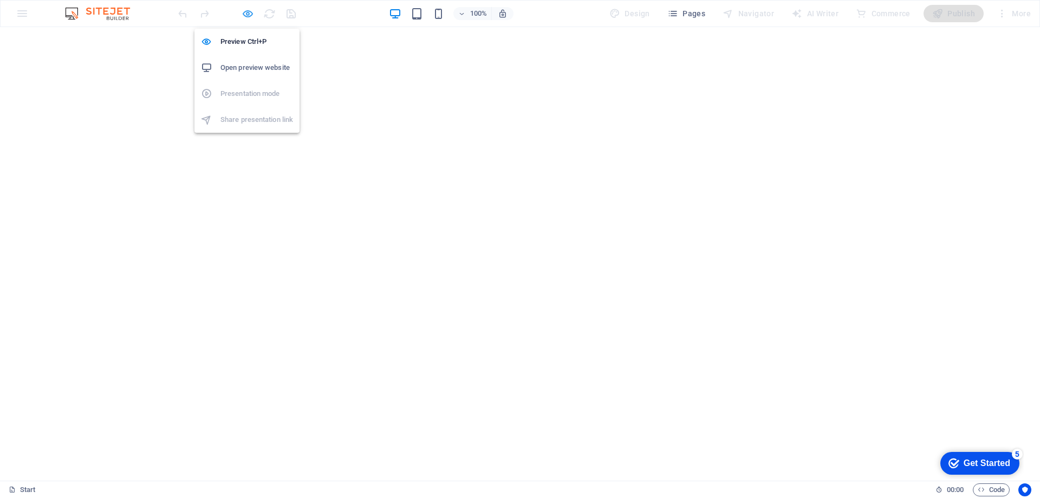
click at [250, 14] on icon "button" at bounding box center [248, 14] width 12 height 12
select select "px"
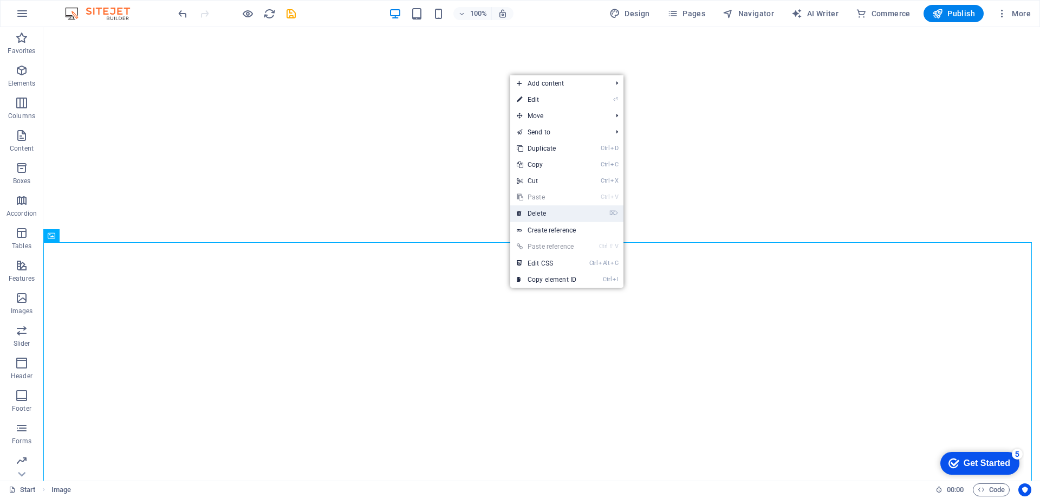
click at [544, 216] on link "⌦ Delete" at bounding box center [546, 213] width 73 height 16
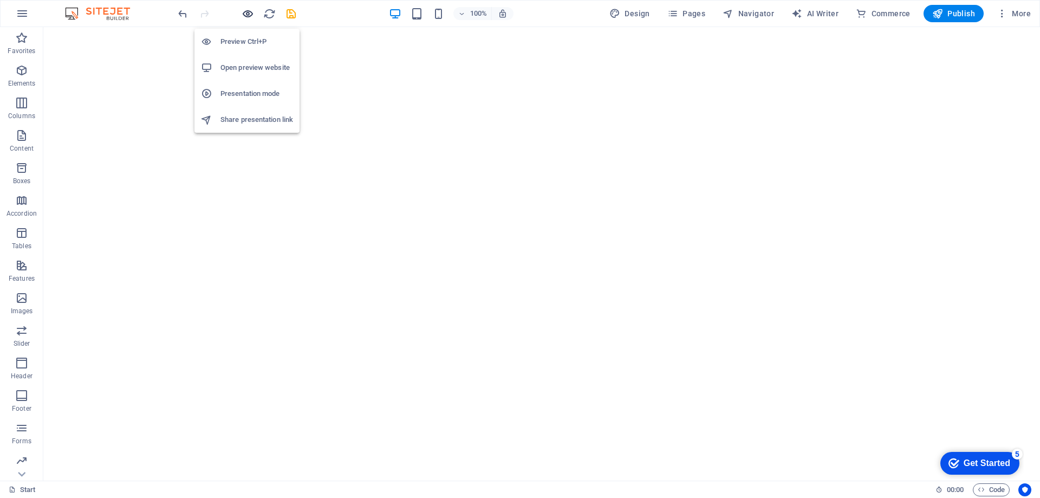
click at [250, 11] on icon "button" at bounding box center [248, 14] width 12 height 12
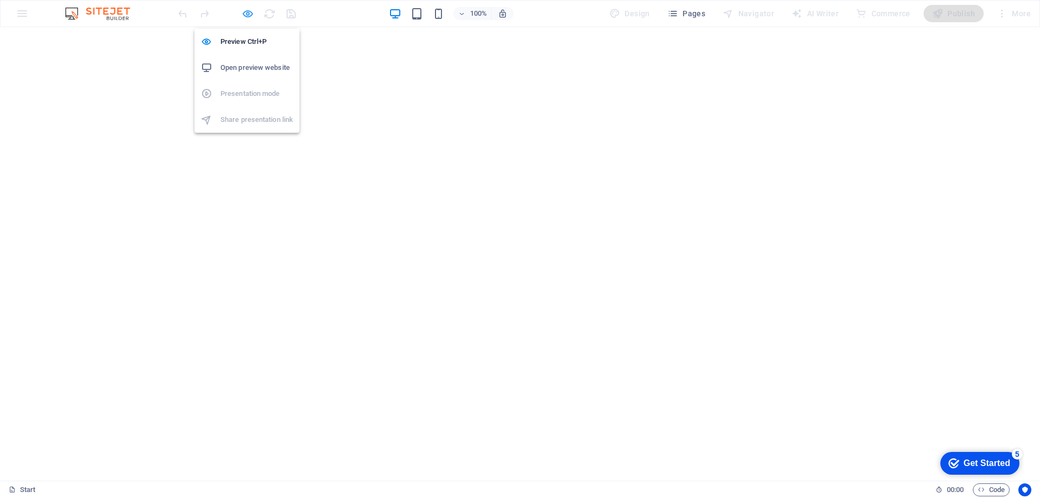
click at [250, 12] on icon "button" at bounding box center [248, 14] width 12 height 12
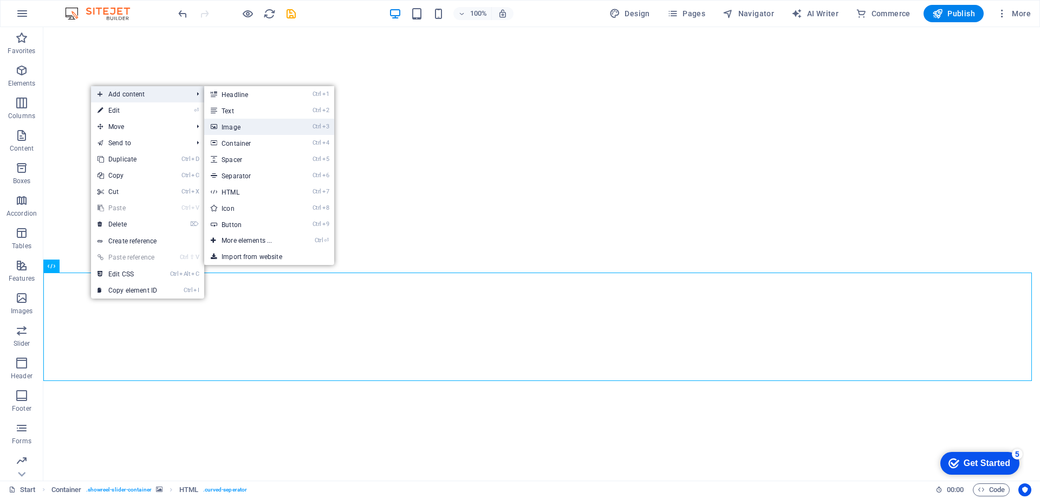
click at [240, 123] on link "Ctrl 3 Image" at bounding box center [248, 127] width 89 height 16
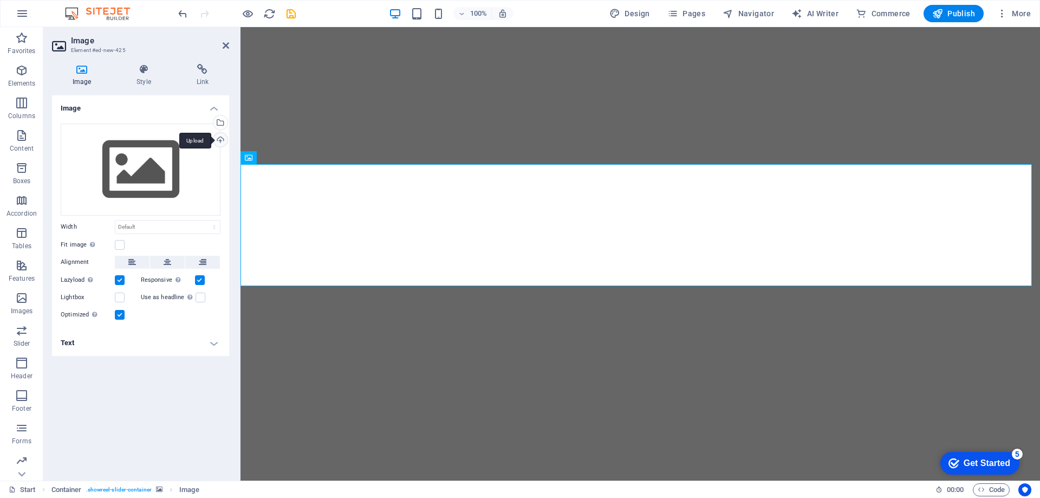
click at [220, 141] on div "Upload" at bounding box center [219, 141] width 16 height 16
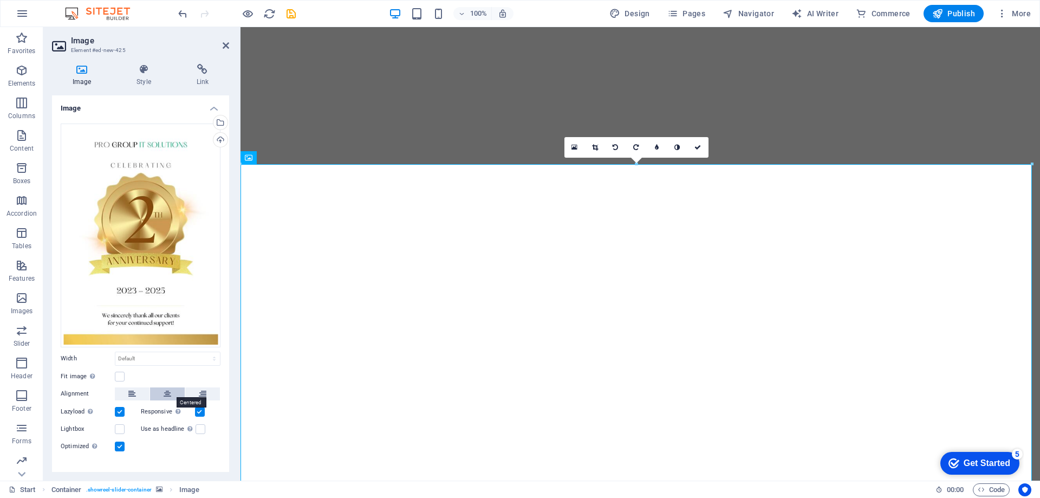
click at [168, 387] on icon at bounding box center [168, 393] width 8 height 13
click at [191, 353] on select "Default auto px rem % em vh vw" at bounding box center [167, 358] width 105 height 13
select select "%"
click at [203, 352] on select "Default auto px rem % em vh vw" at bounding box center [167, 358] width 105 height 13
type input "100"
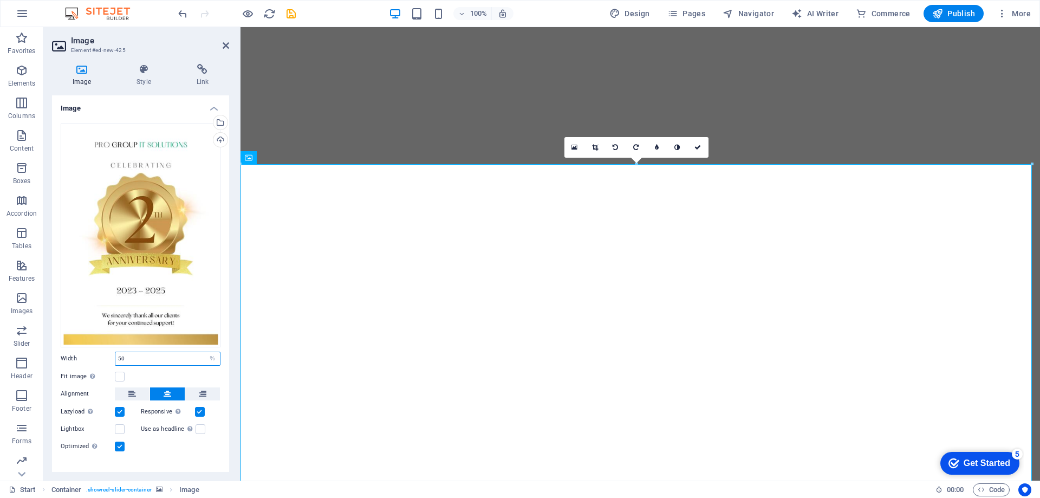
type input "50"
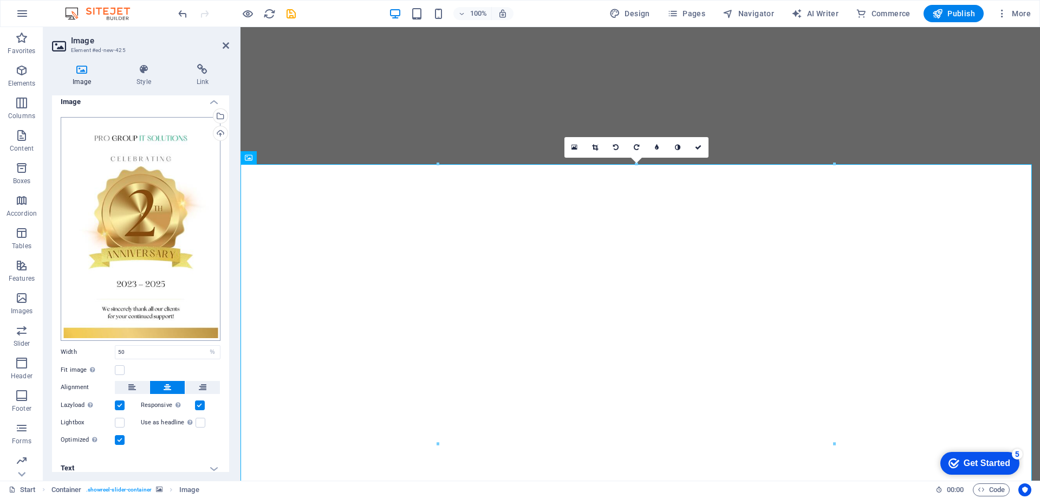
scroll to position [12, 0]
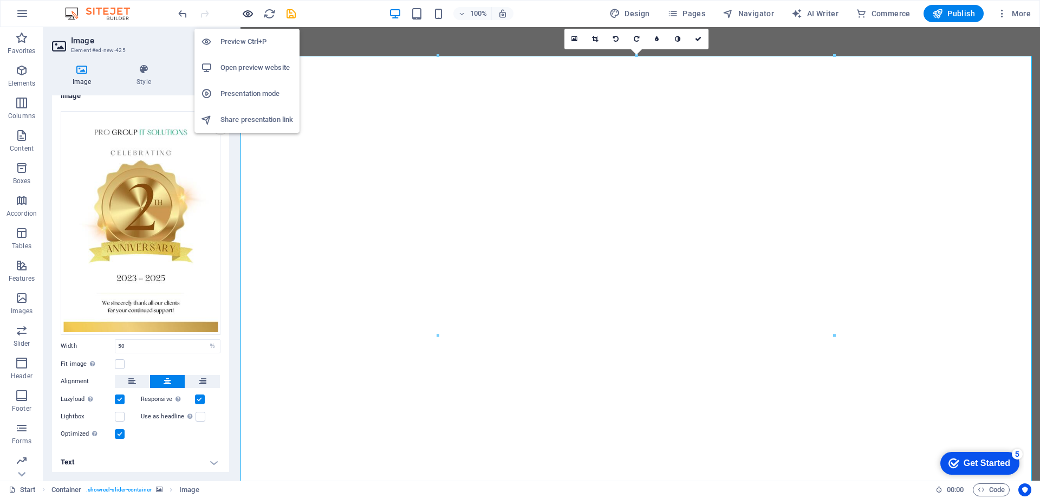
click at [247, 14] on icon "button" at bounding box center [248, 14] width 12 height 12
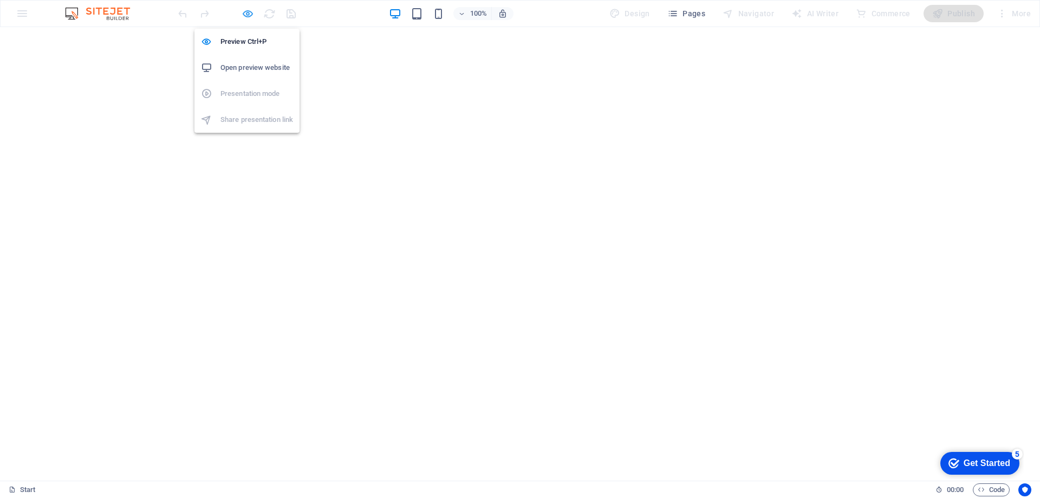
click at [249, 14] on icon "button" at bounding box center [248, 14] width 12 height 12
select select "%"
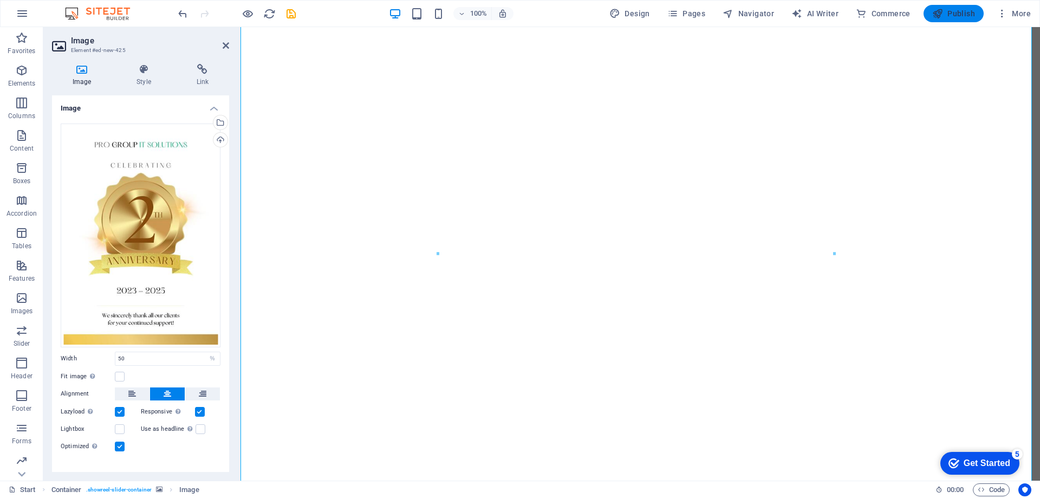
click at [947, 12] on span "Publish" at bounding box center [953, 13] width 43 height 11
select select "%"
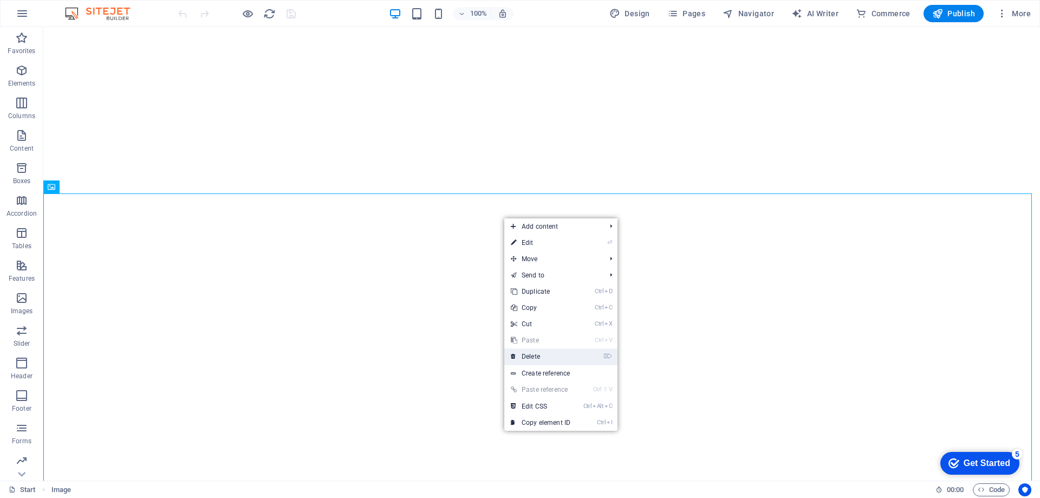
click at [537, 360] on link "⌦ Delete" at bounding box center [540, 356] width 73 height 16
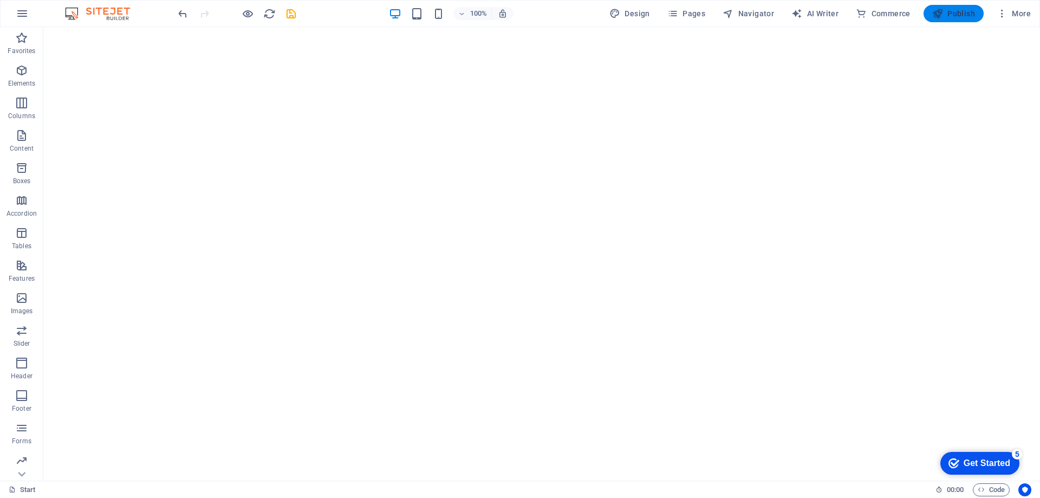
click at [953, 14] on span "Publish" at bounding box center [953, 13] width 43 height 11
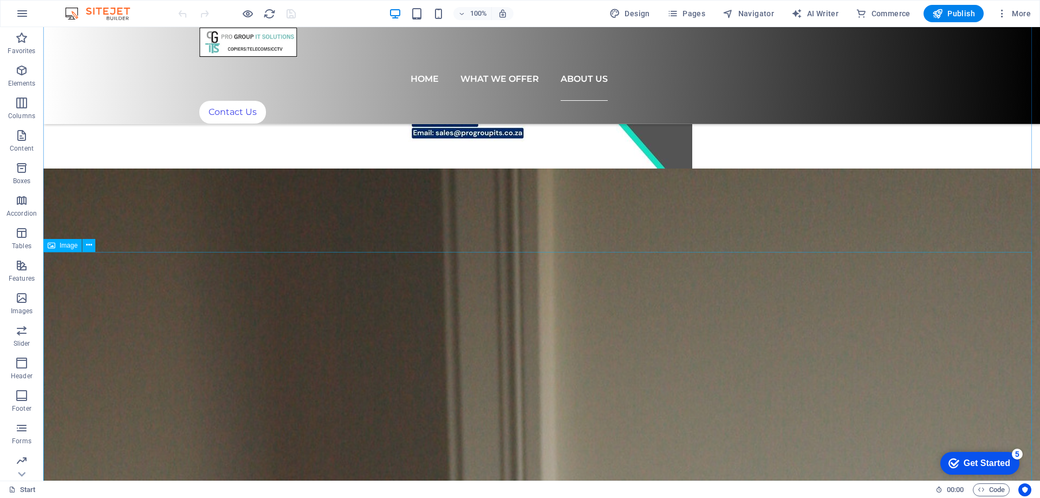
scroll to position [4441, 0]
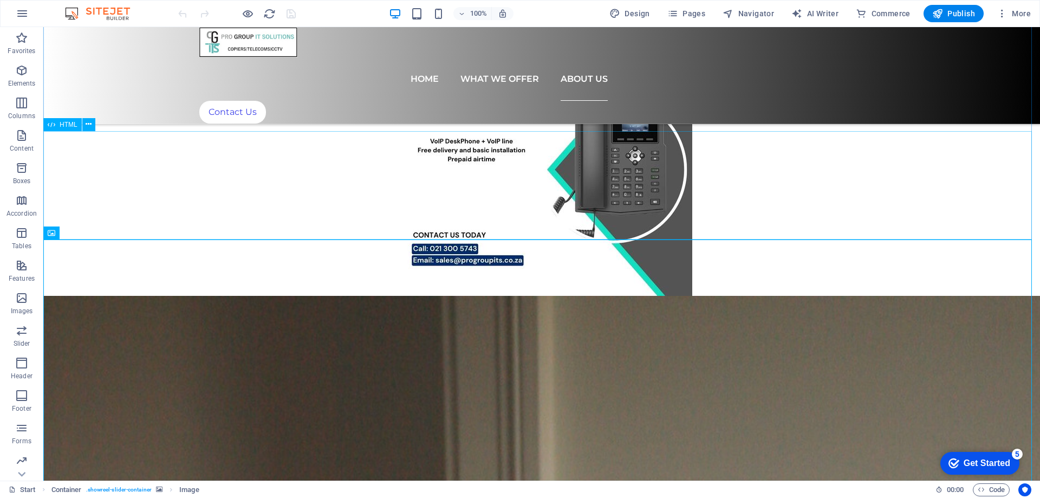
scroll to position [4170, 0]
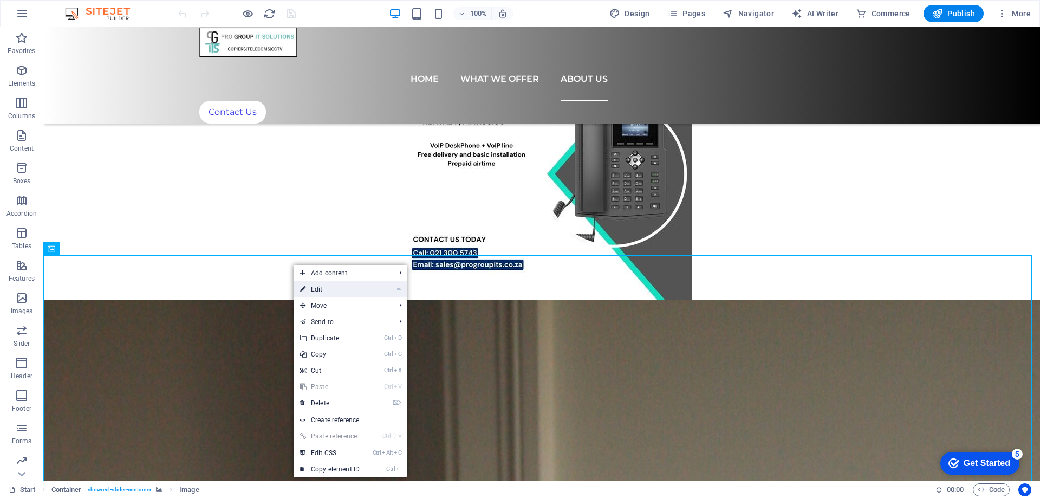
click at [308, 285] on link "⏎ Edit" at bounding box center [330, 289] width 73 height 16
select select "%"
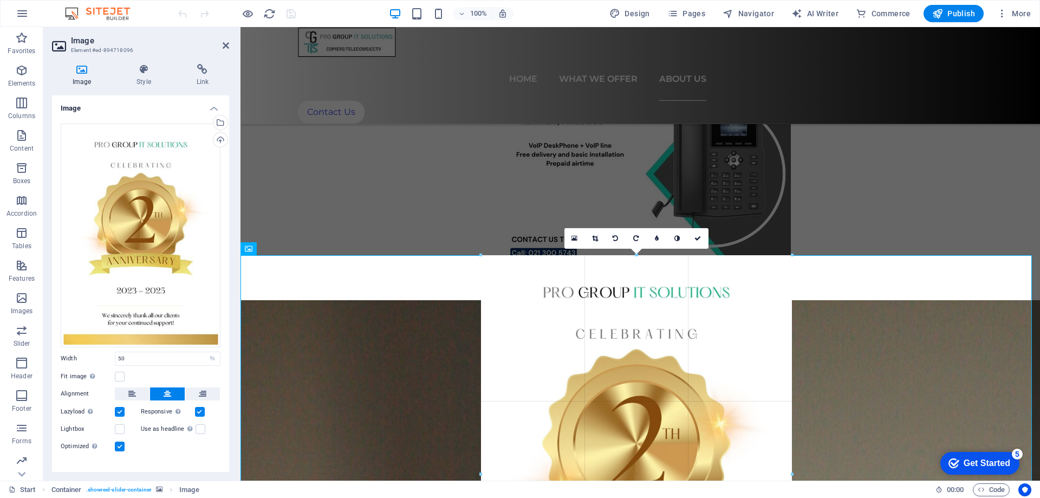
drag, startPoint x: 439, startPoint y: 257, endPoint x: 527, endPoint y: 387, distance: 156.4
type input "574"
select select "px"
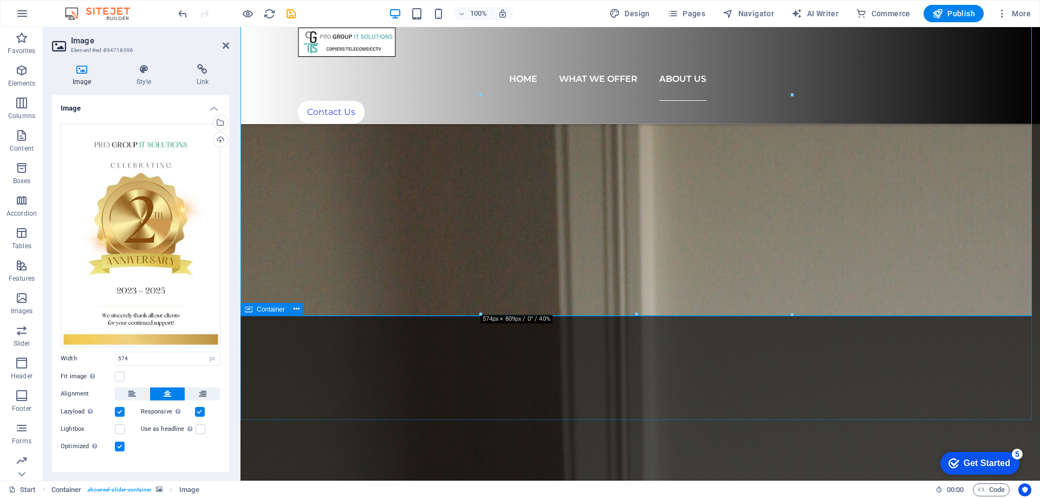
scroll to position [4333, 0]
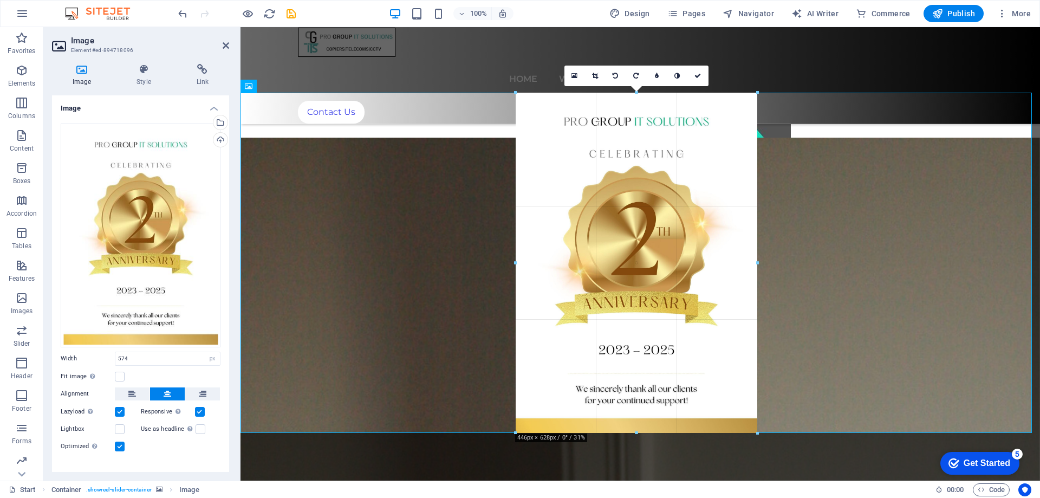
drag, startPoint x: 482, startPoint y: 92, endPoint x: 310, endPoint y: 187, distance: 196.1
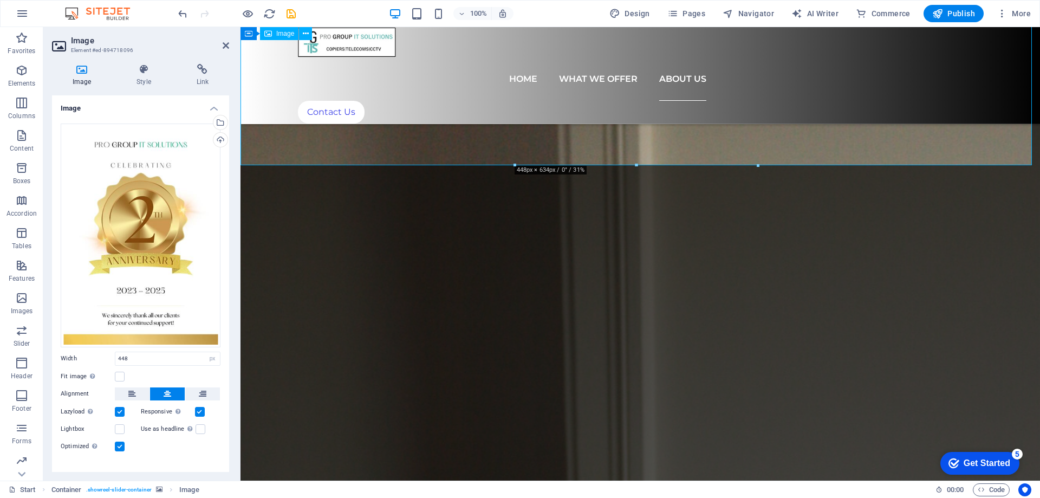
scroll to position [4441, 0]
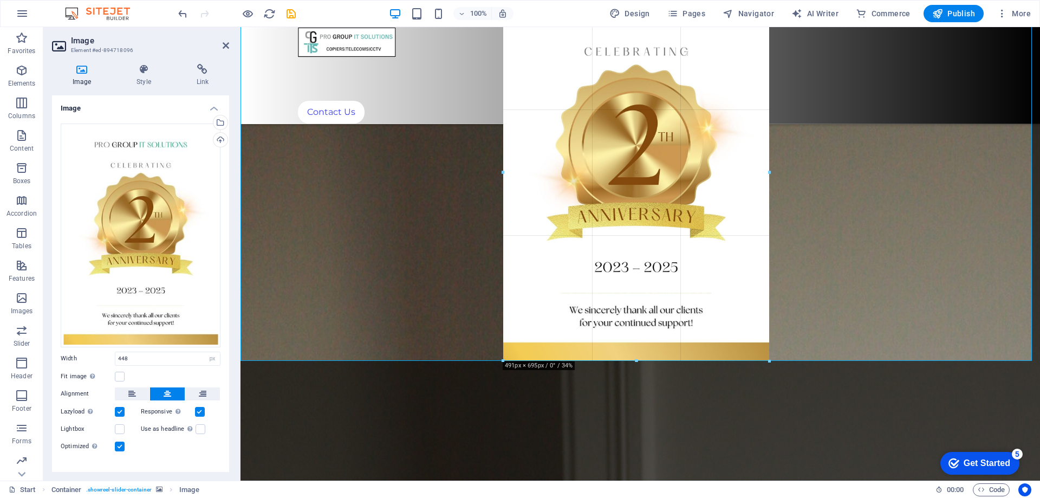
drag, startPoint x: 513, startPoint y: 327, endPoint x: 249, endPoint y: 321, distance: 263.8
type input "491"
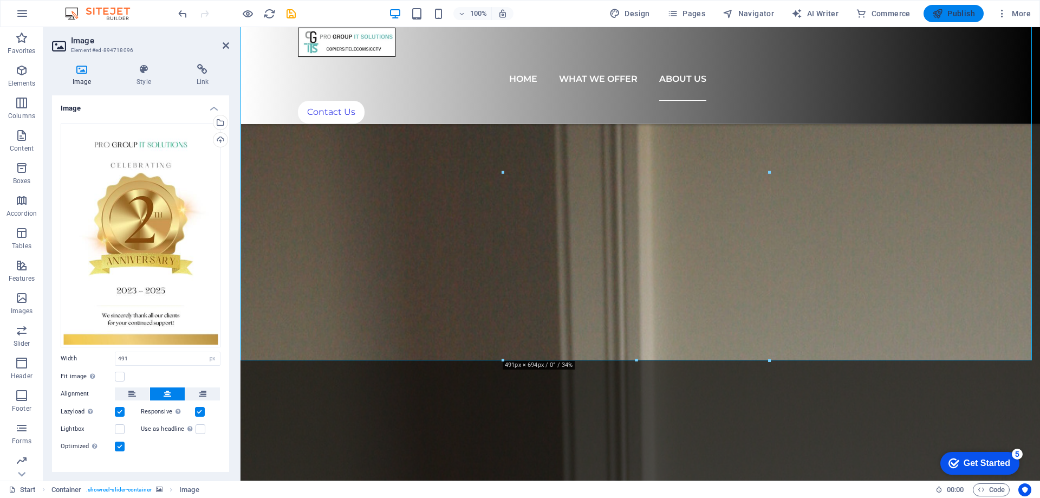
click at [959, 15] on span "Publish" at bounding box center [953, 13] width 43 height 11
